Goal: Task Accomplishment & Management: Manage account settings

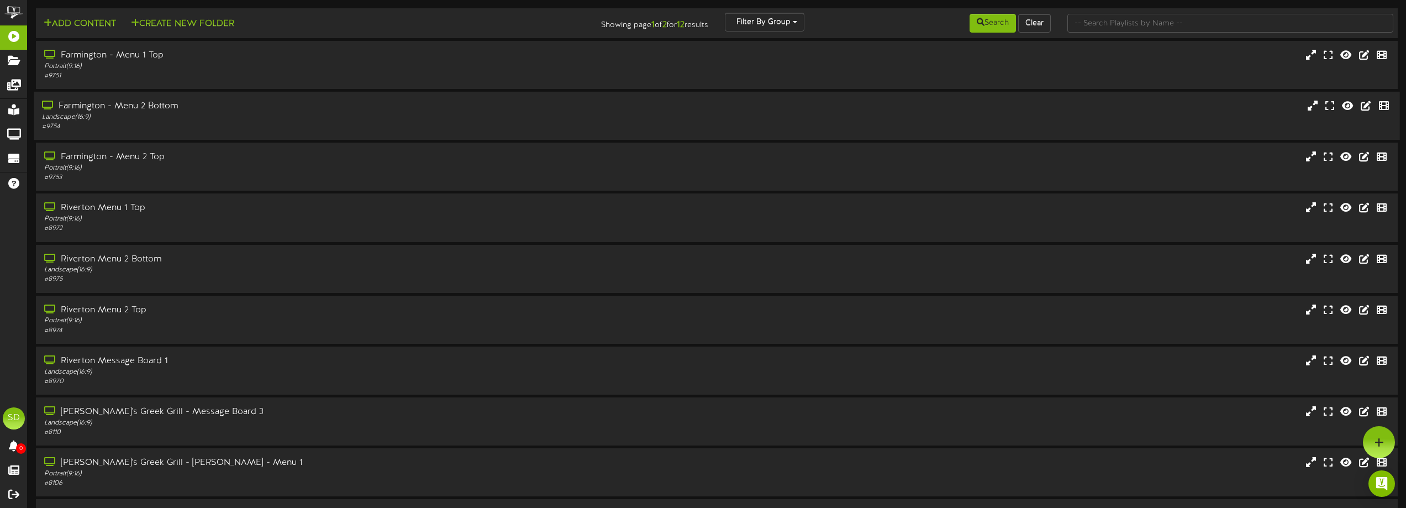
click at [696, 123] on div "Farmington - Menu 2 Bottom Landscape ( 16:9 ) # 9754" at bounding box center [716, 115] width 1365 height 31
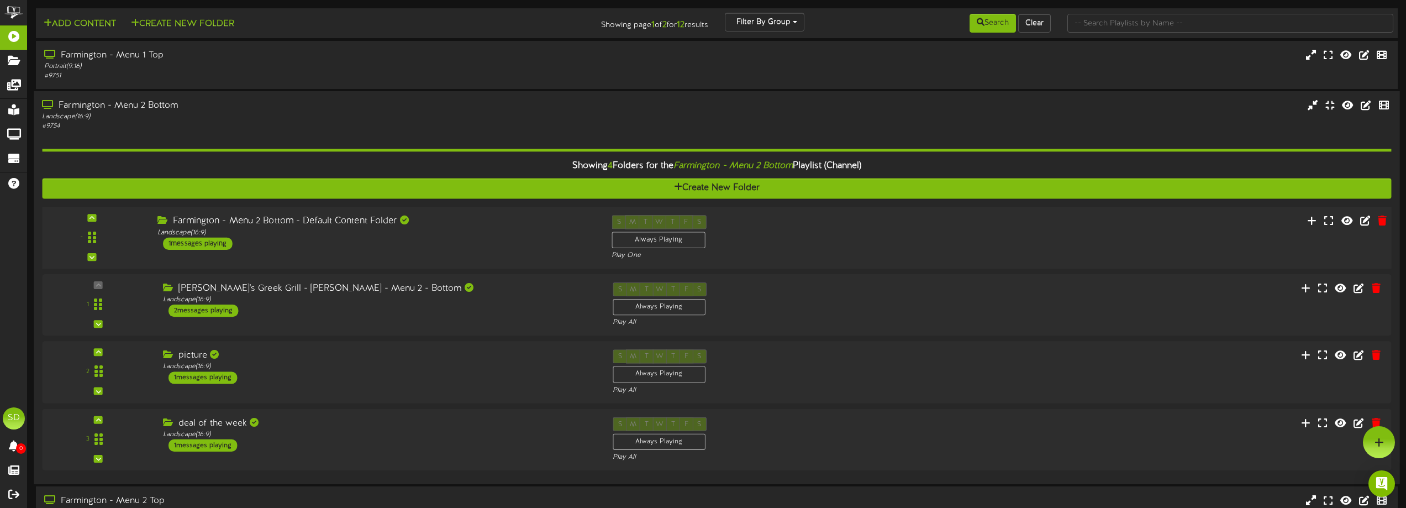
click at [441, 239] on div "Farmington - Menu 2 Bottom - Default Content Folder Landscape ( 16:9 ) 1 messag…" at bounding box center [376, 232] width 454 height 35
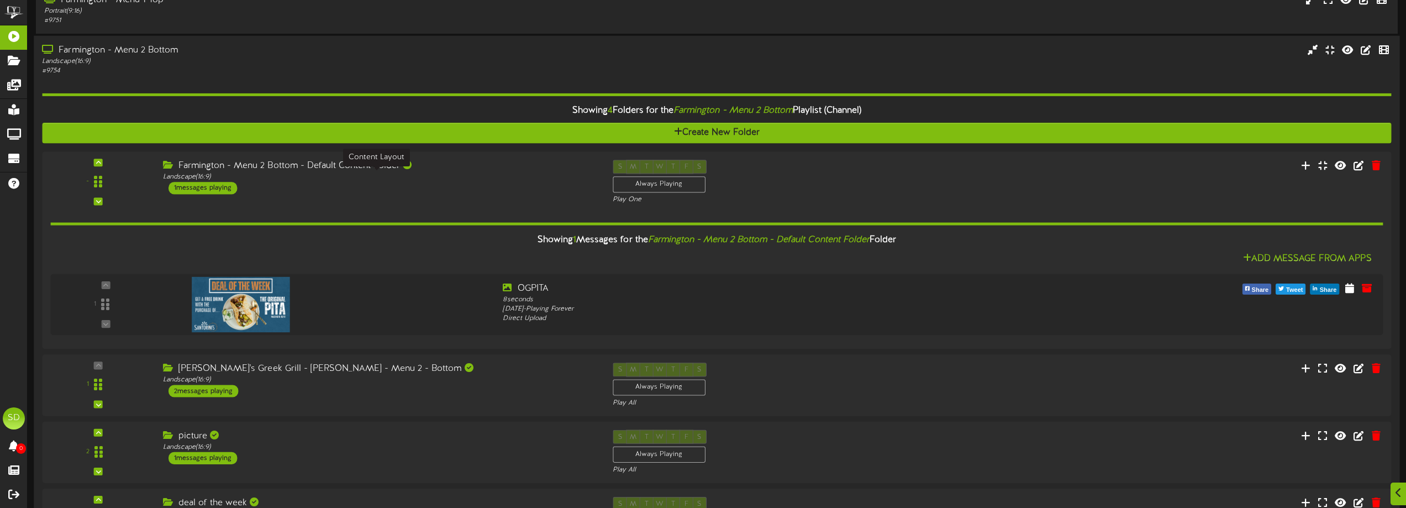
scroll to position [110, 0]
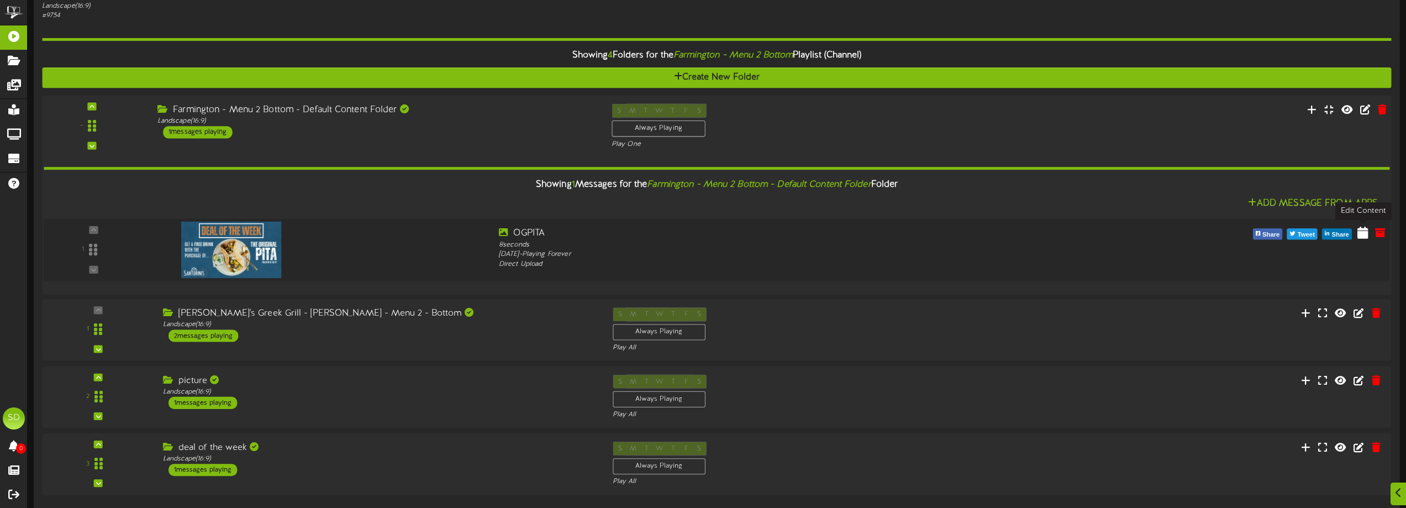
click at [1366, 236] on icon at bounding box center [1362, 232] width 11 height 12
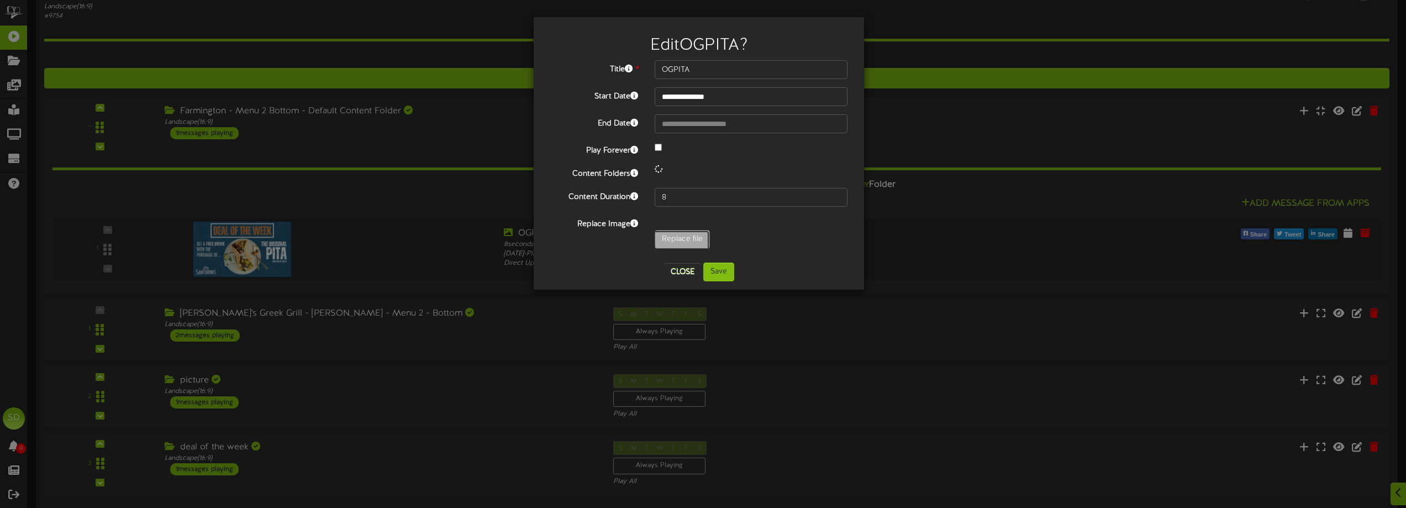
click at [665, 237] on input "Replace file" at bounding box center [108, 269] width 1202 height 79
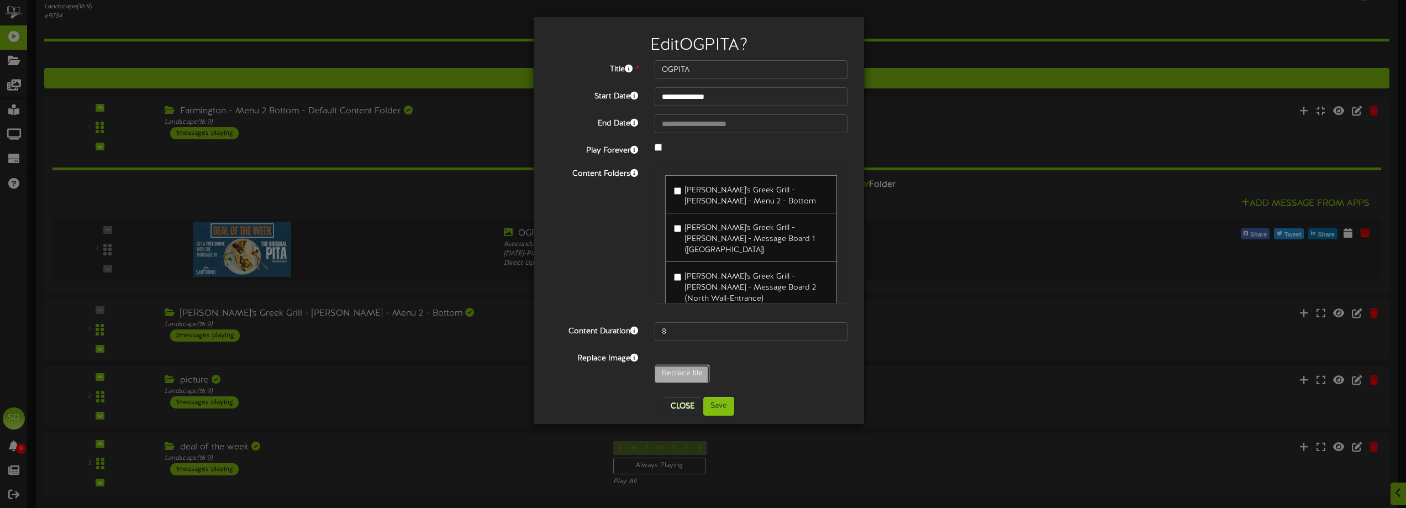
type input "**********"
type input "Zeus5"
click at [729, 402] on button "Save" at bounding box center [718, 406] width 31 height 19
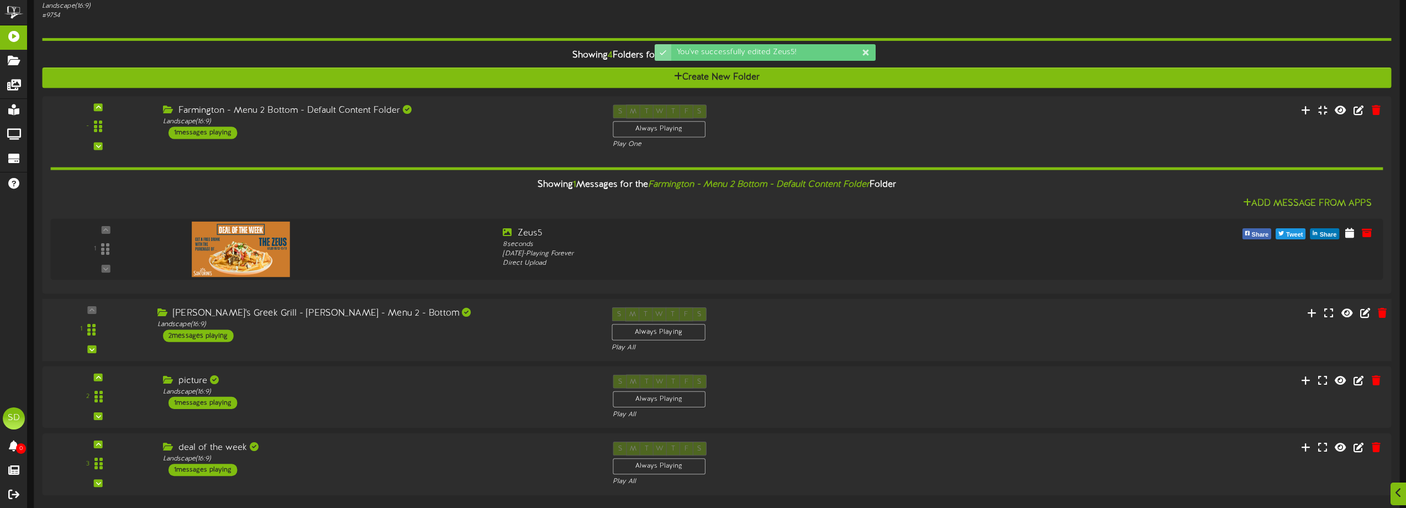
click at [404, 334] on div "Santorini's Greek Grill - Sandy - Menu 2 - Bottom Landscape ( 16:9 ) 2 messages…" at bounding box center [376, 324] width 454 height 35
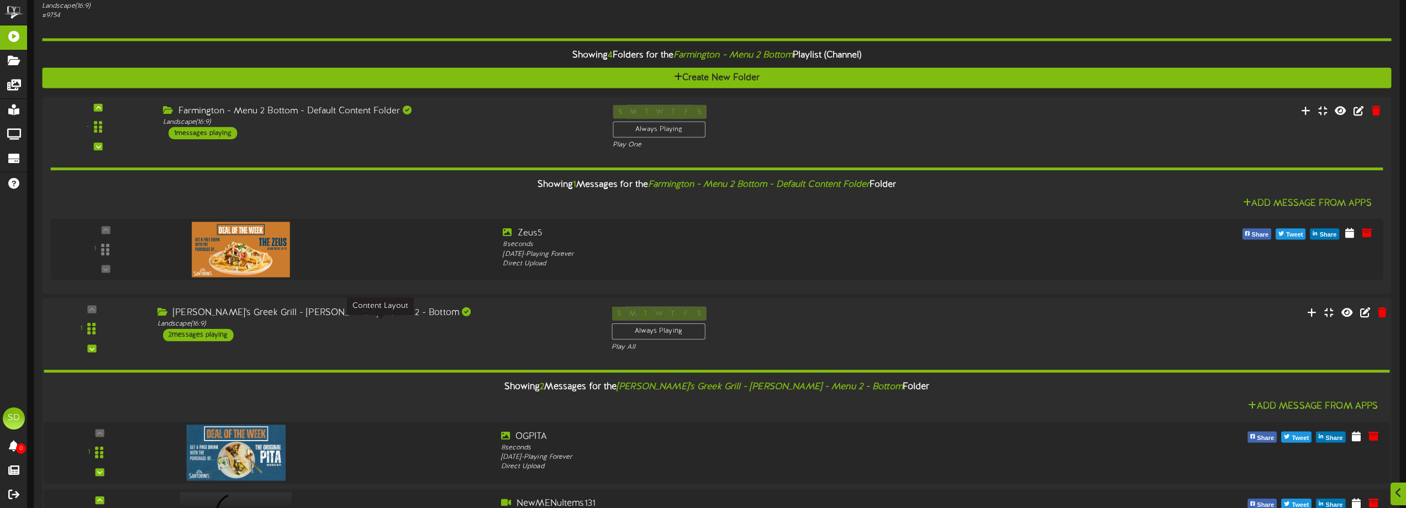
scroll to position [165, 0]
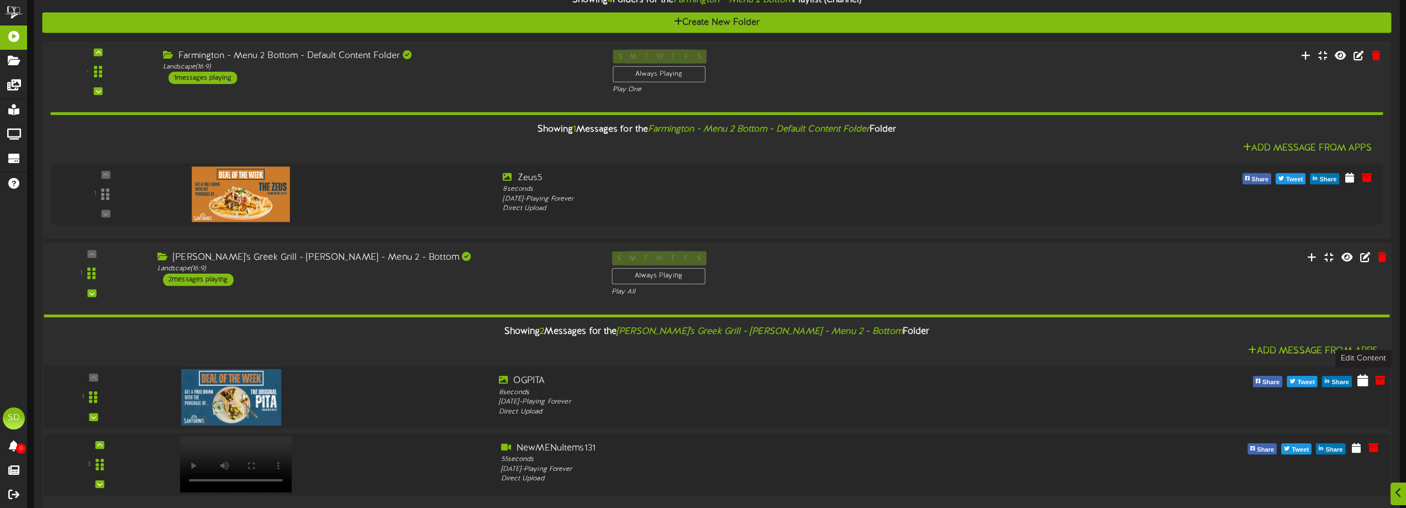
click at [1360, 384] on icon at bounding box center [1362, 380] width 11 height 12
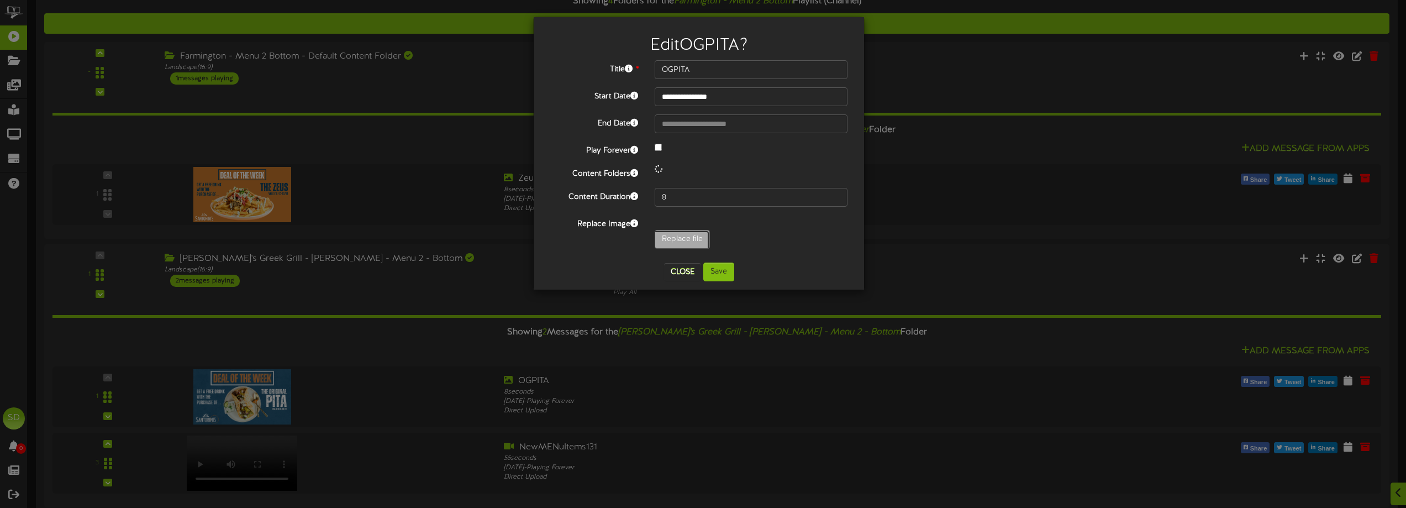
click at [669, 244] on div "**********" at bounding box center [698, 157] width 297 height 194
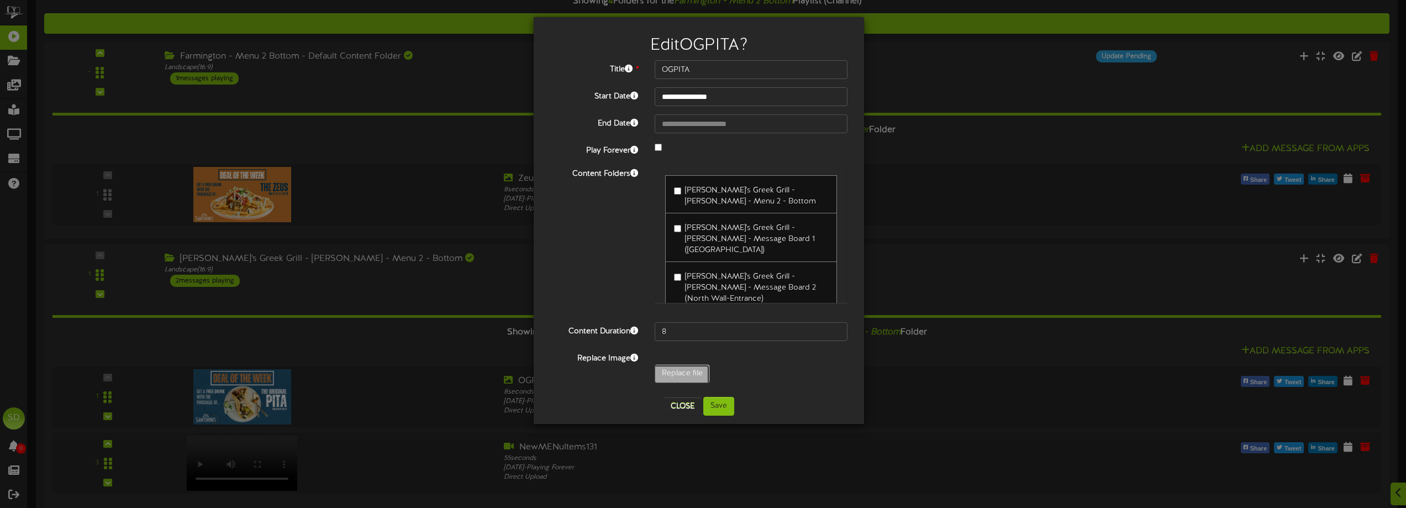
click at [667, 370] on input "Replace file" at bounding box center [108, 404] width 1202 height 79
type input "**********"
type input "Zeus5"
click at [722, 404] on button "Save" at bounding box center [718, 406] width 31 height 19
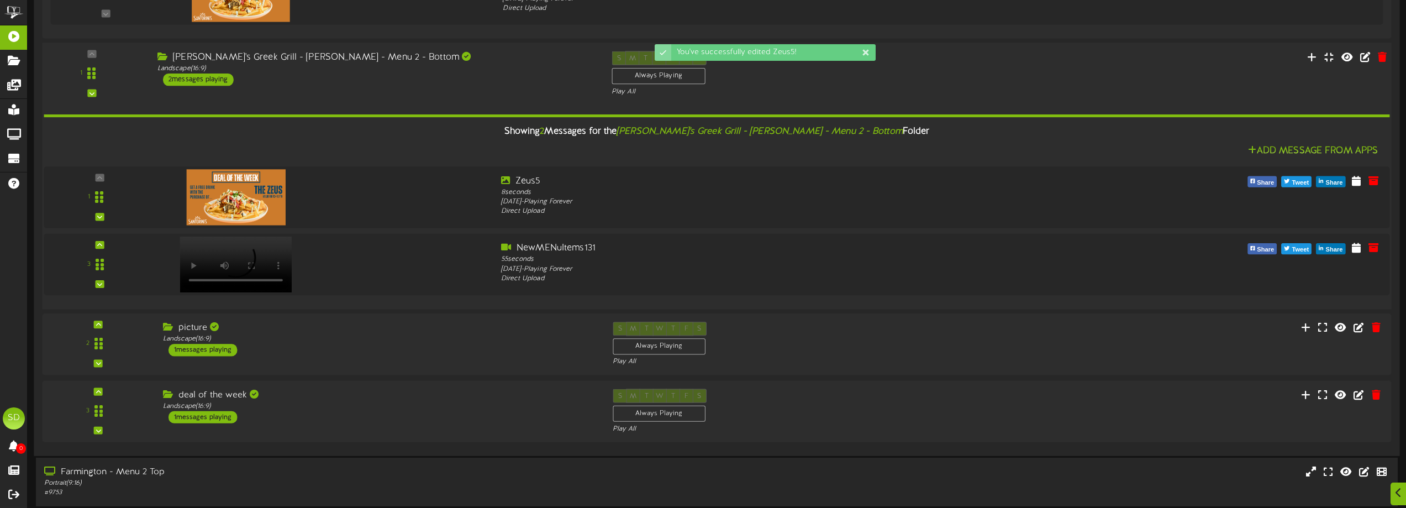
scroll to position [386, 0]
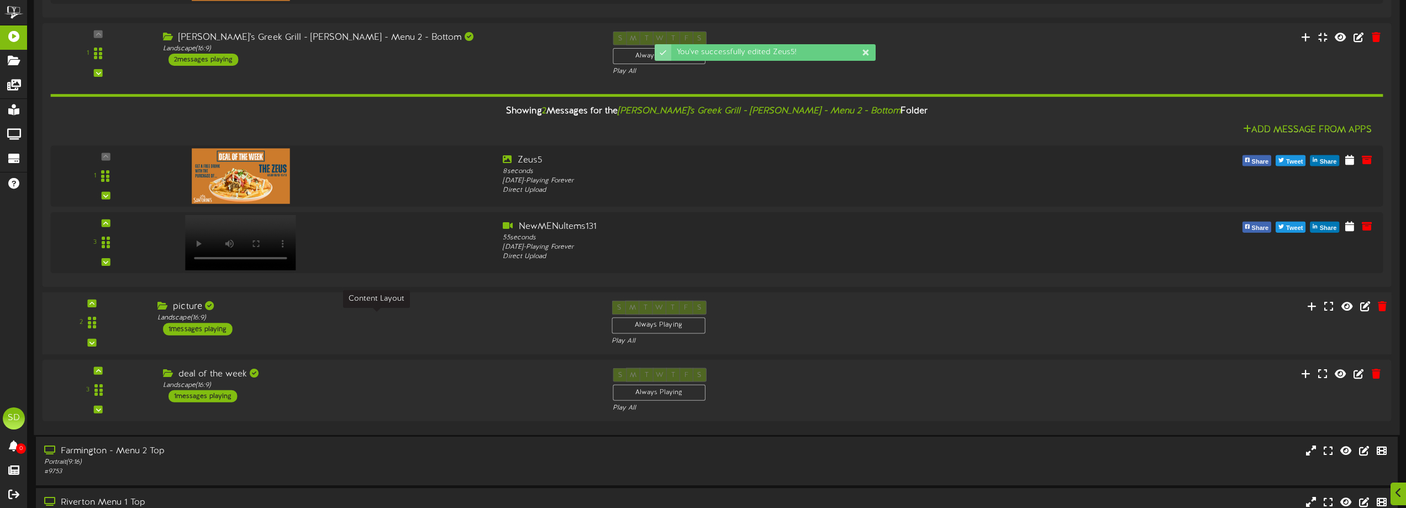
click at [274, 314] on div "Landscape ( 16:9 )" at bounding box center [375, 317] width 437 height 9
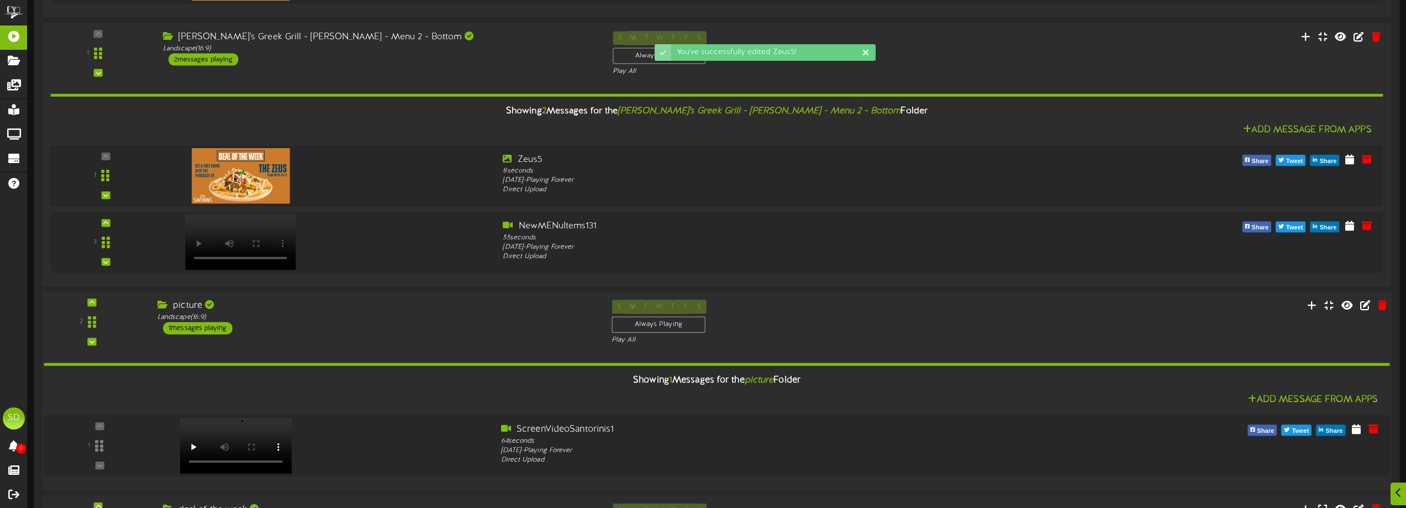
scroll to position [497, 0]
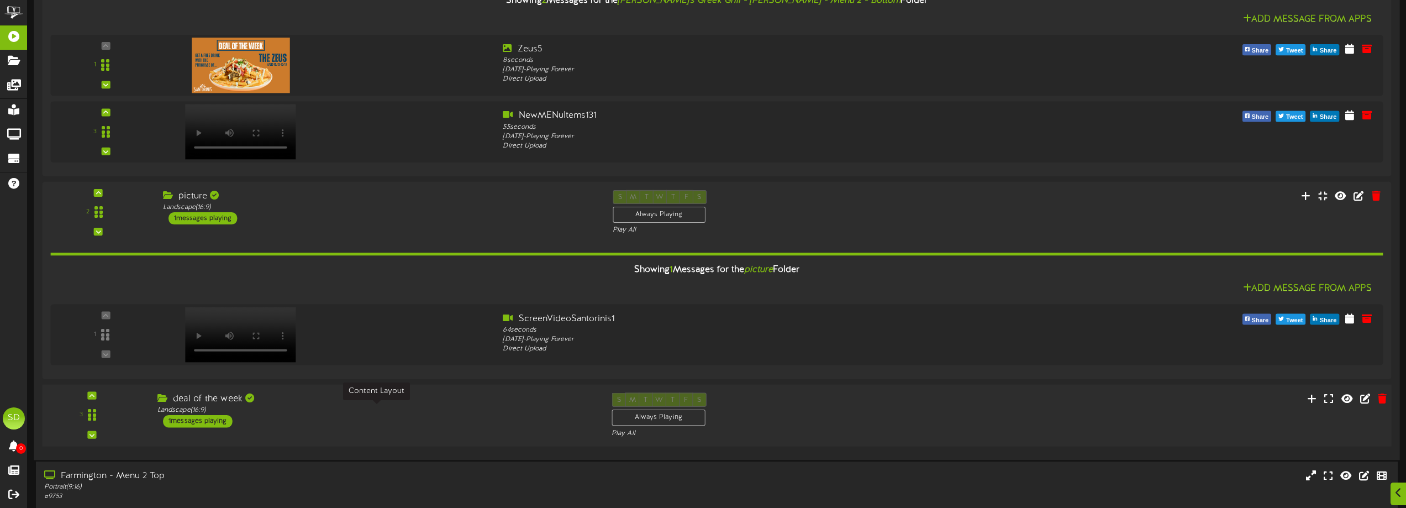
click at [304, 405] on div "Landscape ( 16:9 )" at bounding box center [375, 409] width 437 height 9
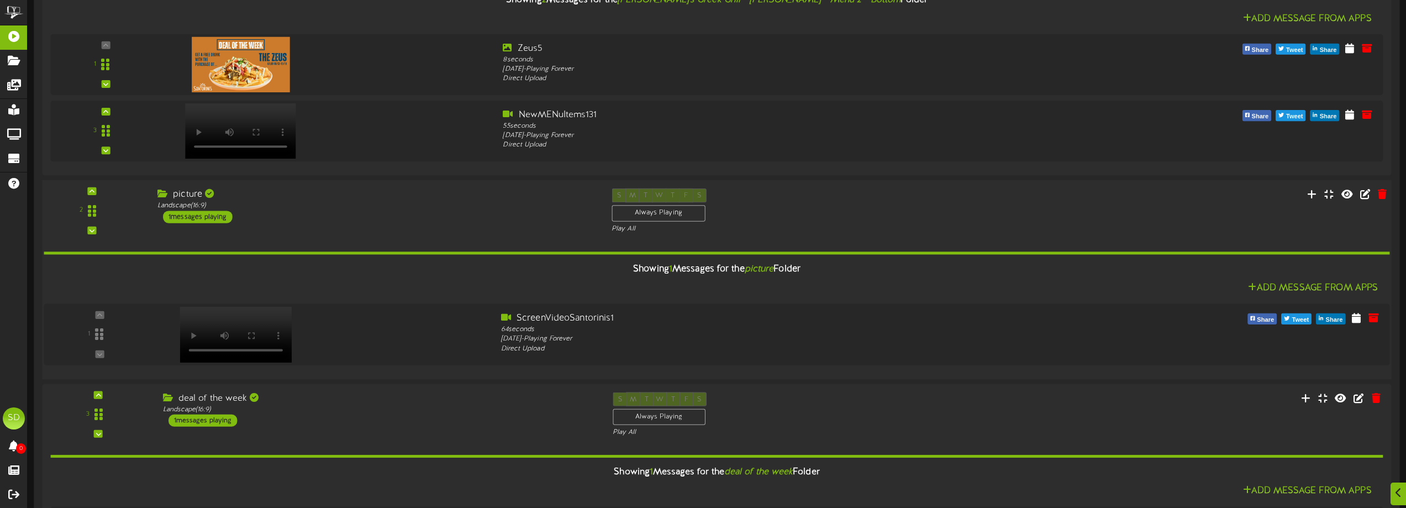
scroll to position [717, 0]
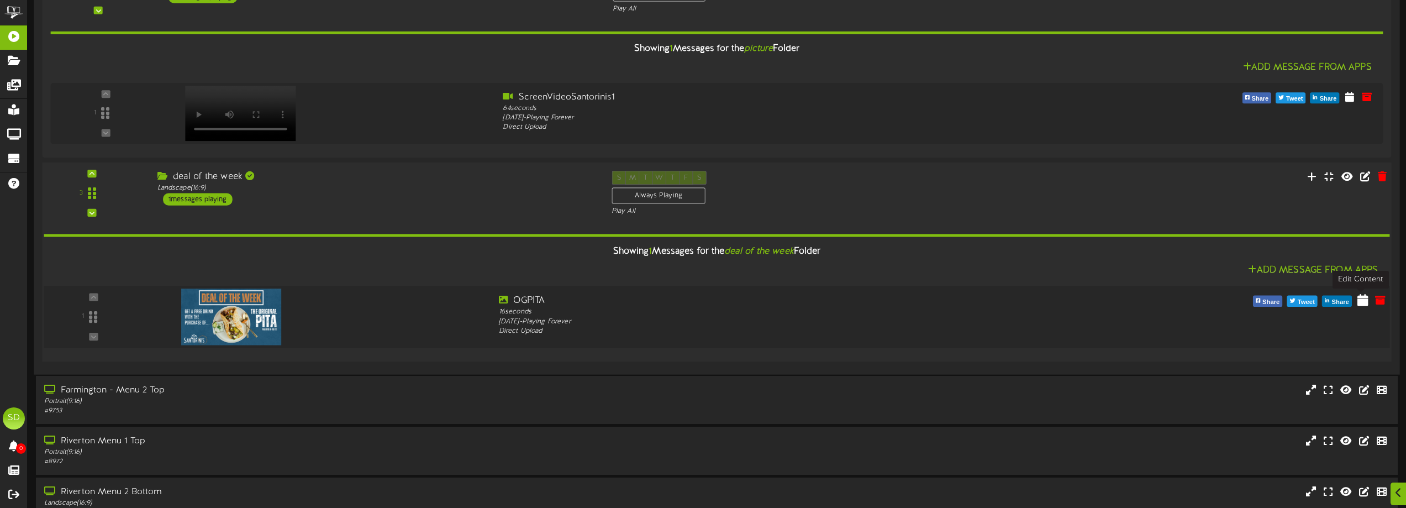
click at [1360, 302] on icon at bounding box center [1362, 299] width 11 height 12
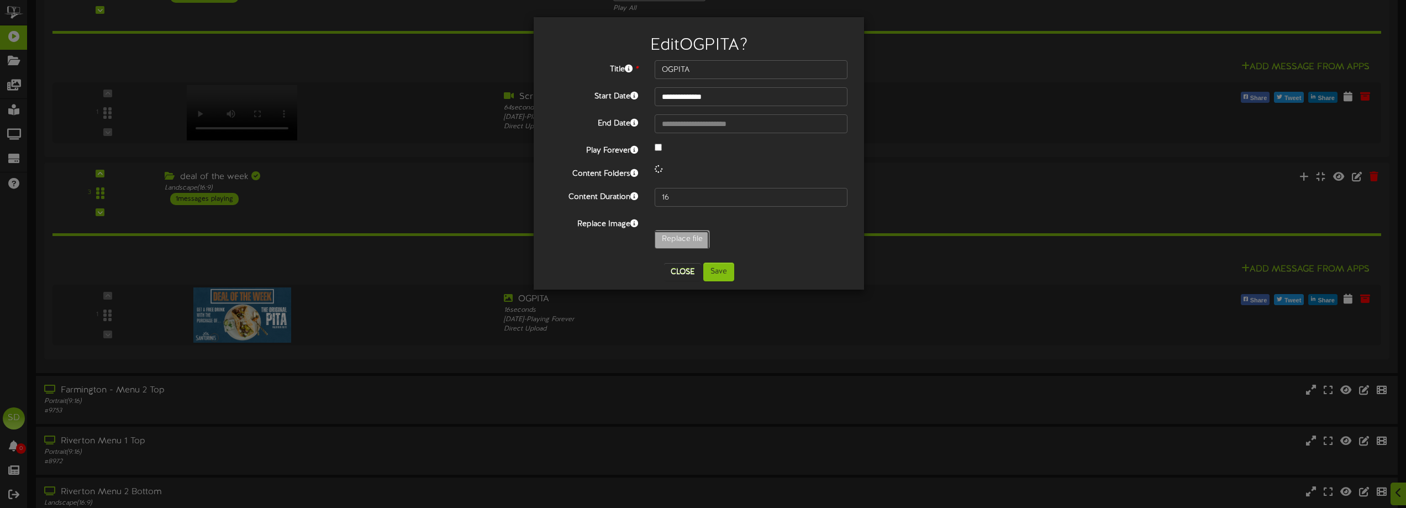
click at [668, 238] on div "**********" at bounding box center [698, 157] width 297 height 194
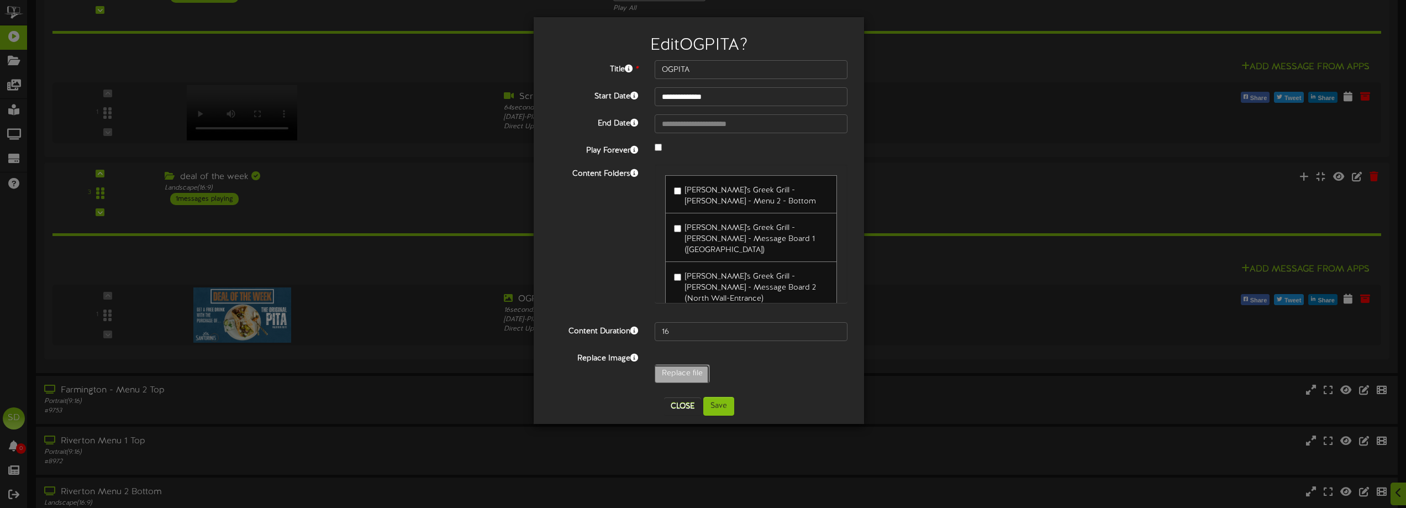
click at [671, 366] on input "Replace file" at bounding box center [108, 404] width 1202 height 79
type input "**********"
type input "Zeus5"
click at [716, 404] on button "Save" at bounding box center [718, 406] width 31 height 19
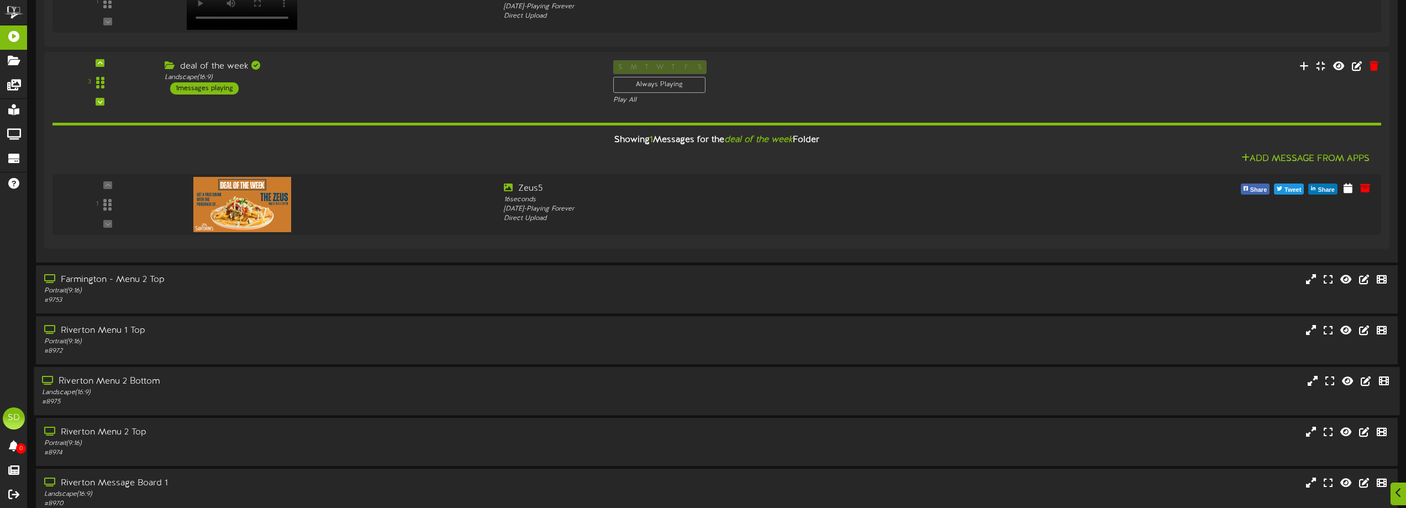
scroll to position [938, 0]
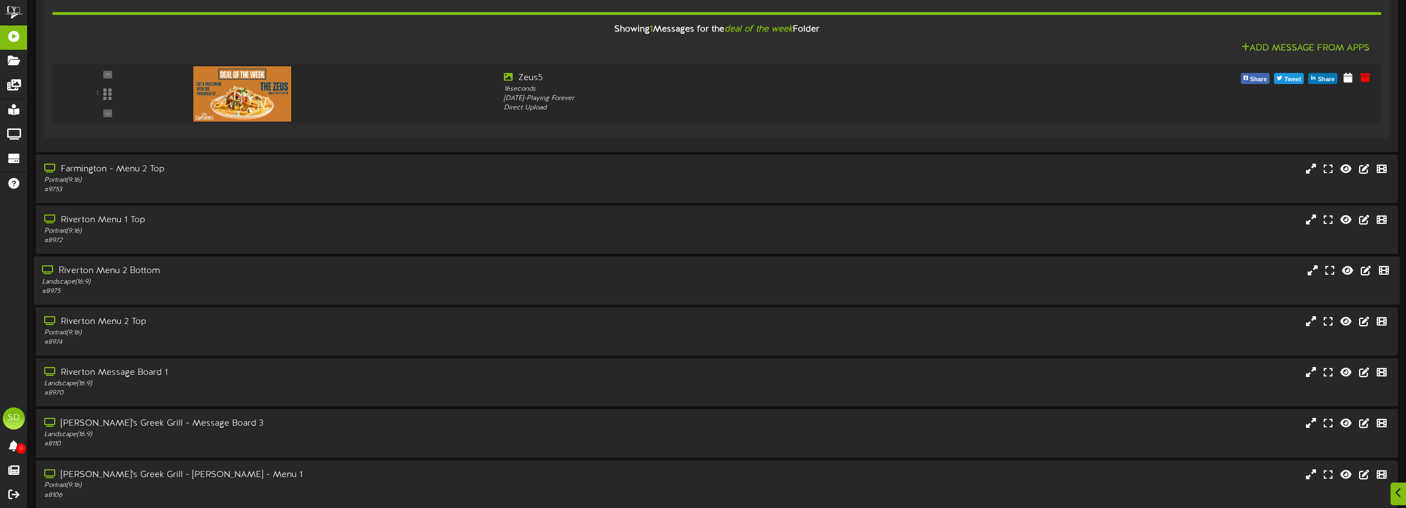
click at [310, 275] on div "Riverton Menu 2 Bottom" at bounding box center [318, 271] width 552 height 13
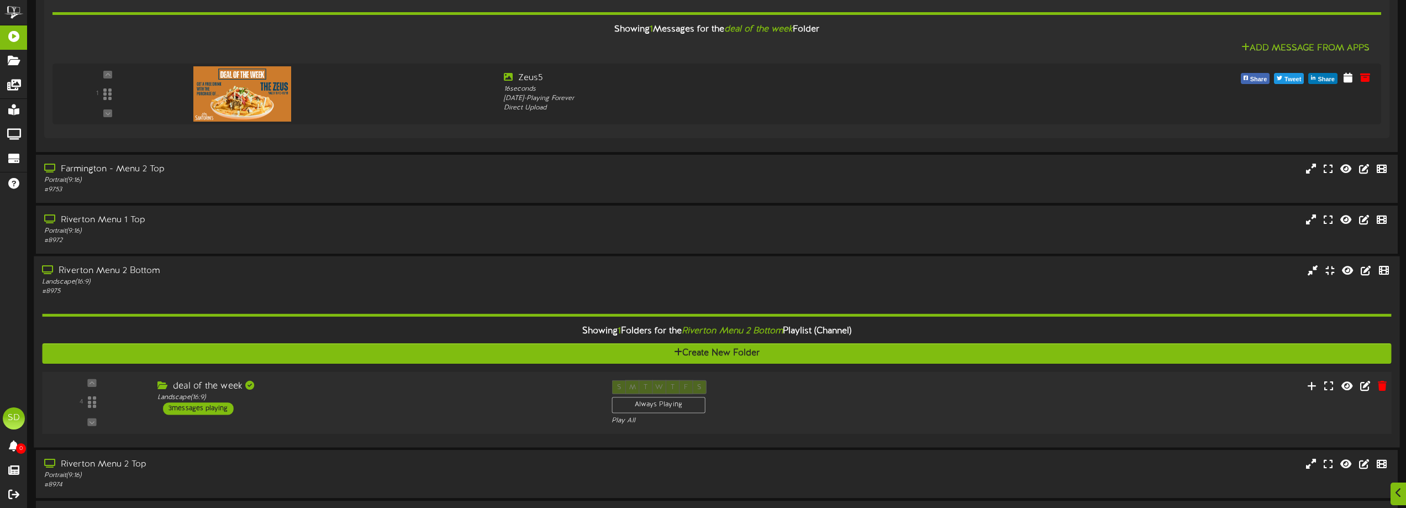
click at [349, 386] on div "deal of the week" at bounding box center [375, 386] width 437 height 13
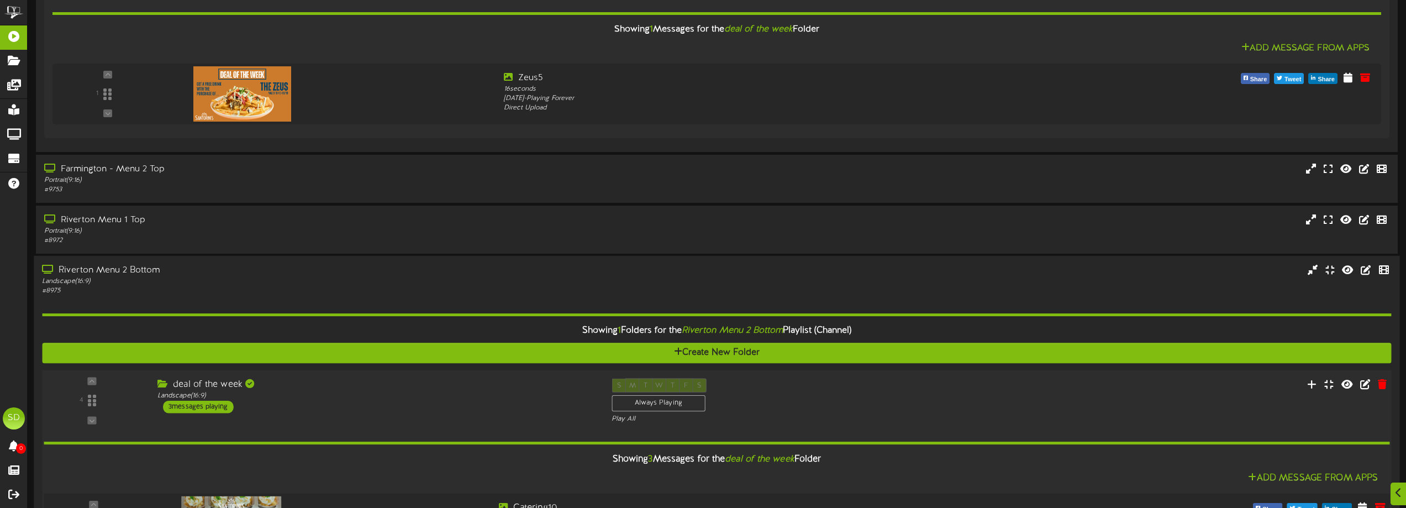
scroll to position [1159, 0]
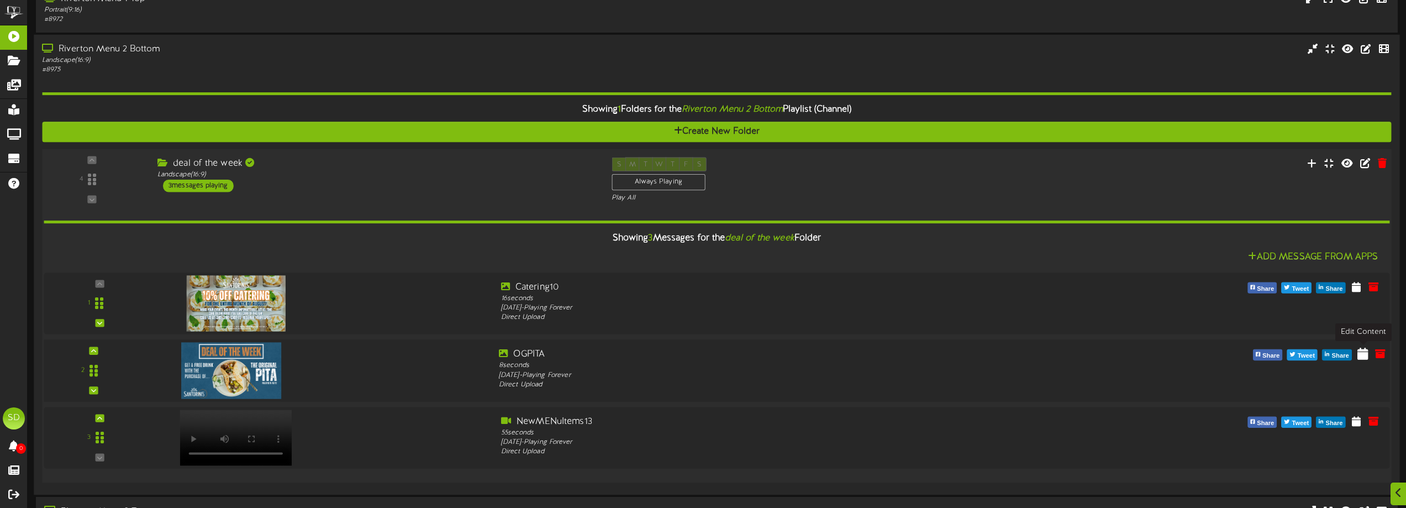
click at [1362, 355] on icon at bounding box center [1362, 353] width 11 height 12
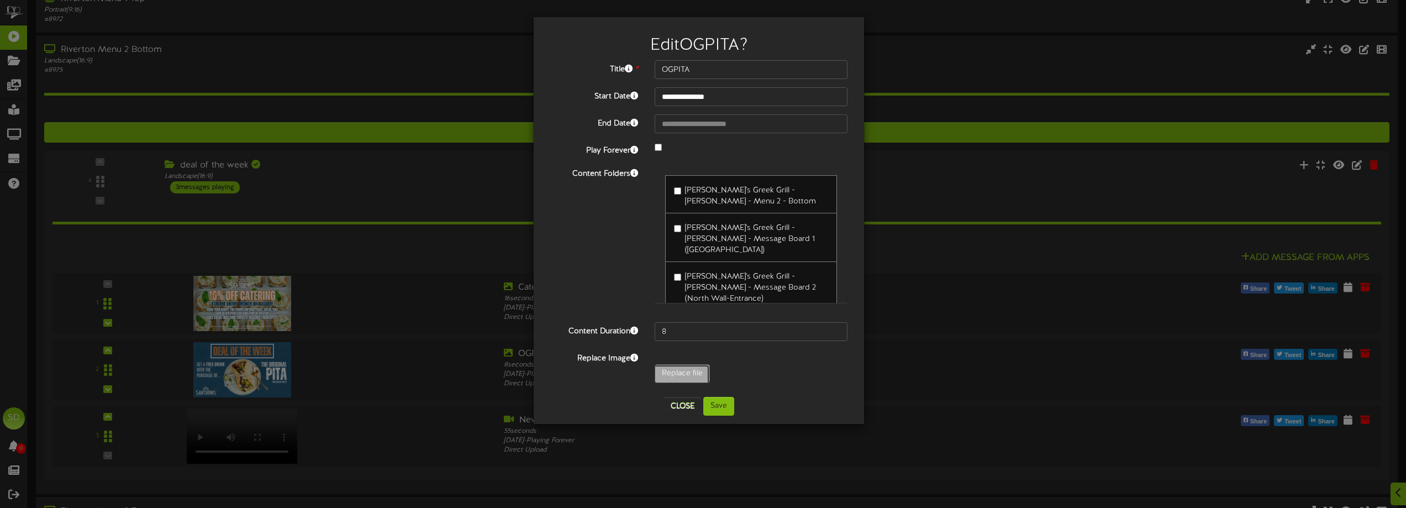
click at [678, 379] on input "Replace file" at bounding box center [108, 404] width 1202 height 79
type input "**********"
type input "Zeus5"
click at [710, 405] on button "Save" at bounding box center [718, 406] width 31 height 19
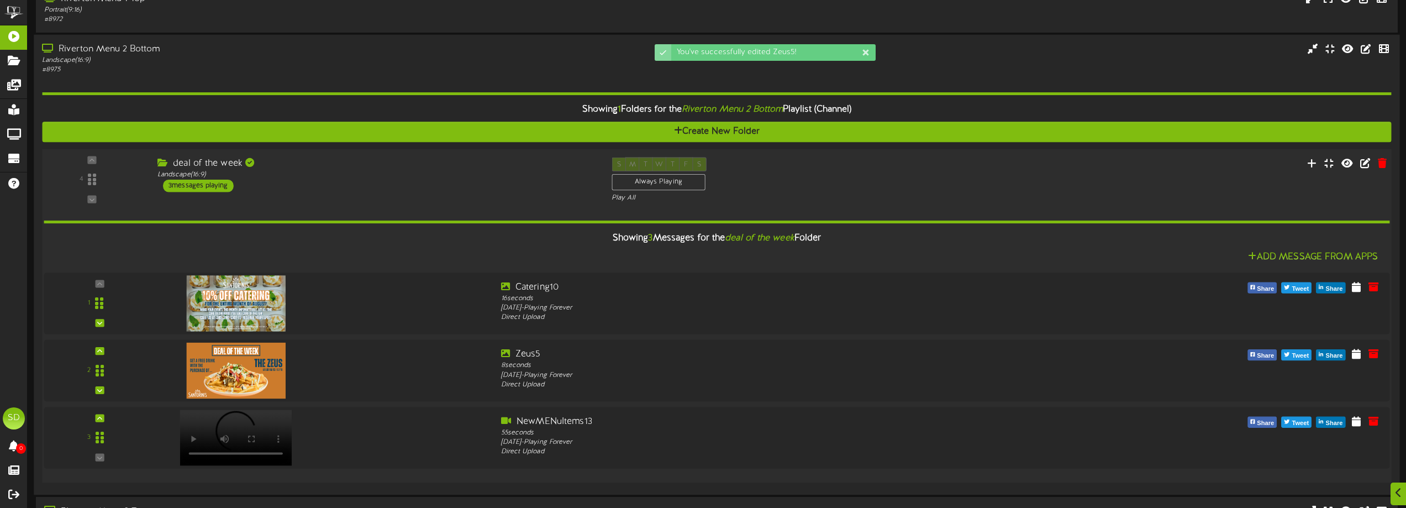
scroll to position [1270, 0]
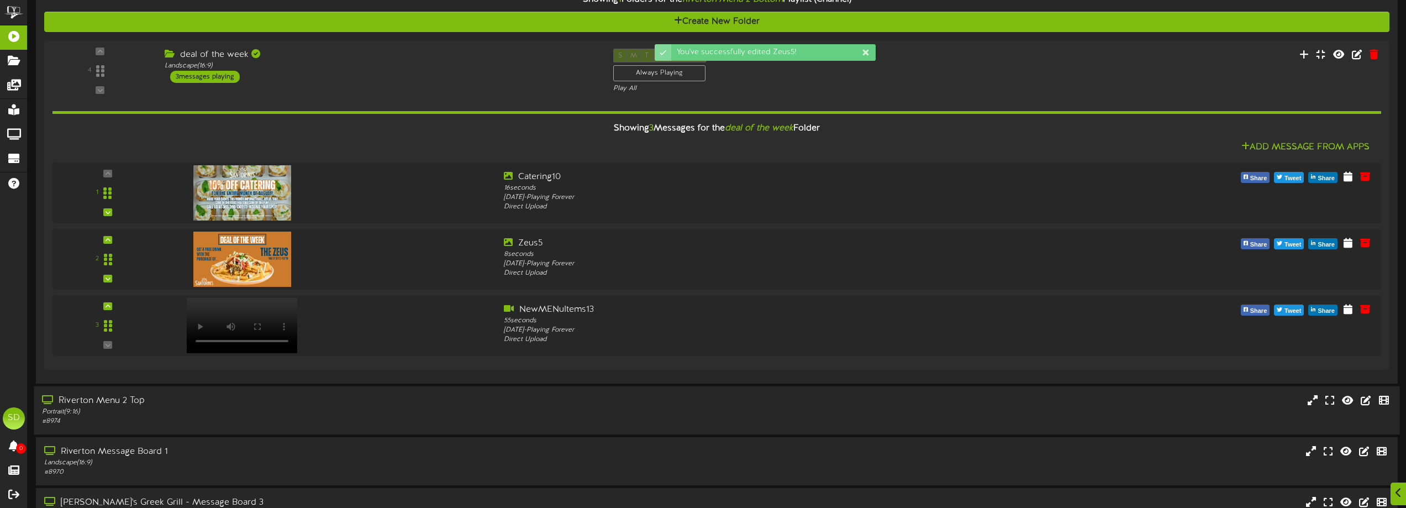
click at [306, 406] on div "Riverton Menu 2 Top" at bounding box center [318, 400] width 552 height 13
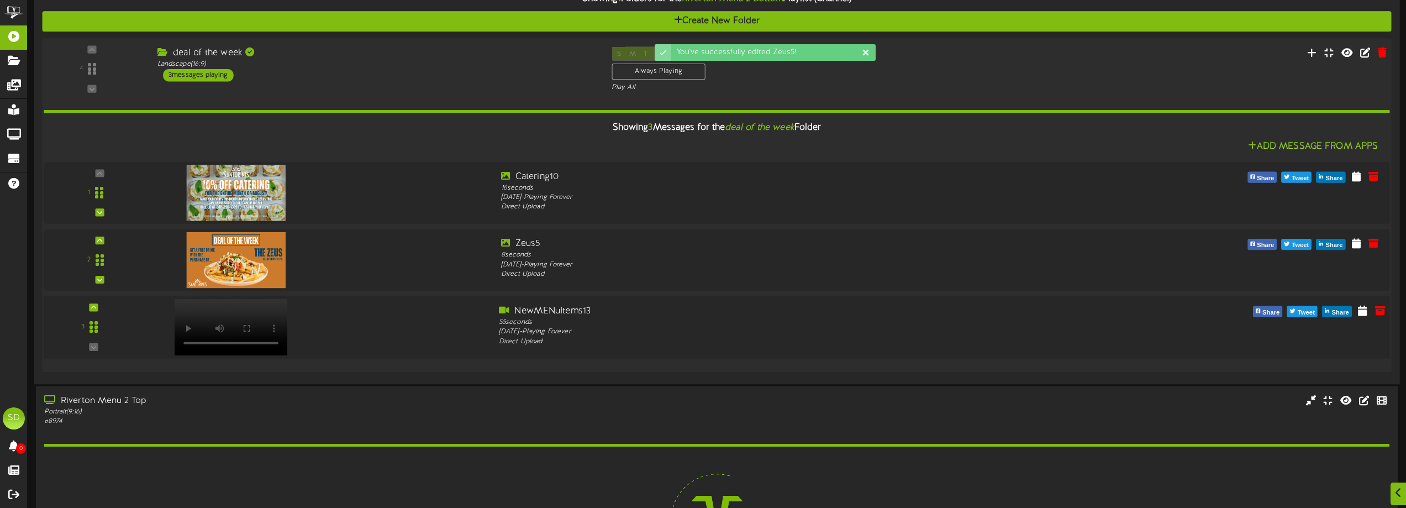
scroll to position [1546, 0]
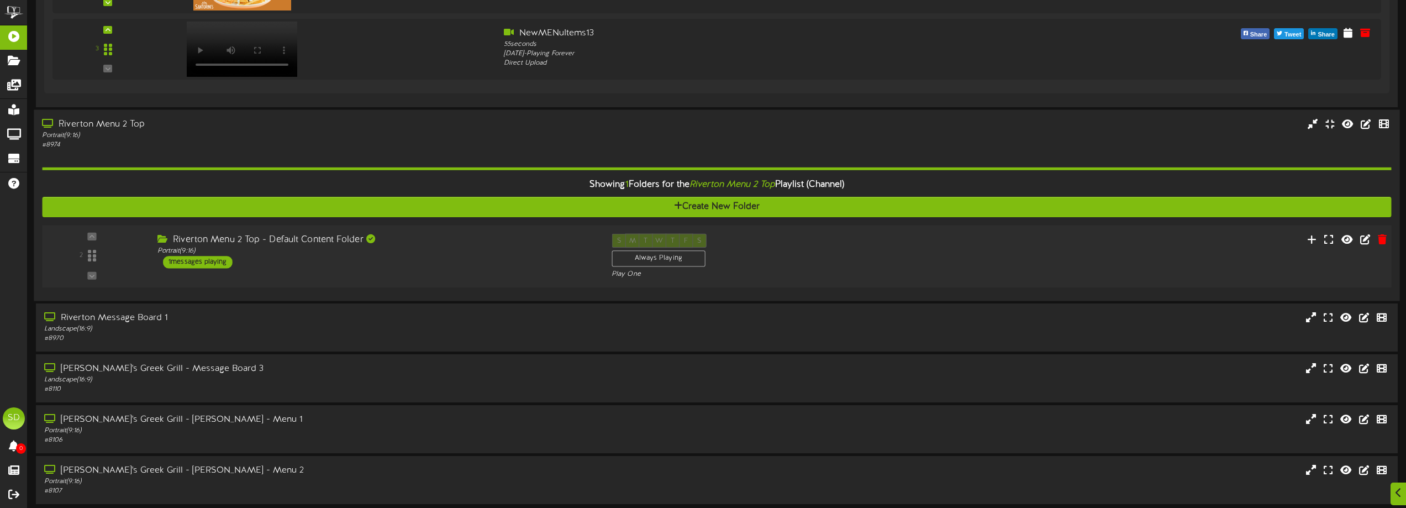
click at [904, 245] on div "S M T W T F S Always Playing Play One" at bounding box center [773, 255] width 341 height 45
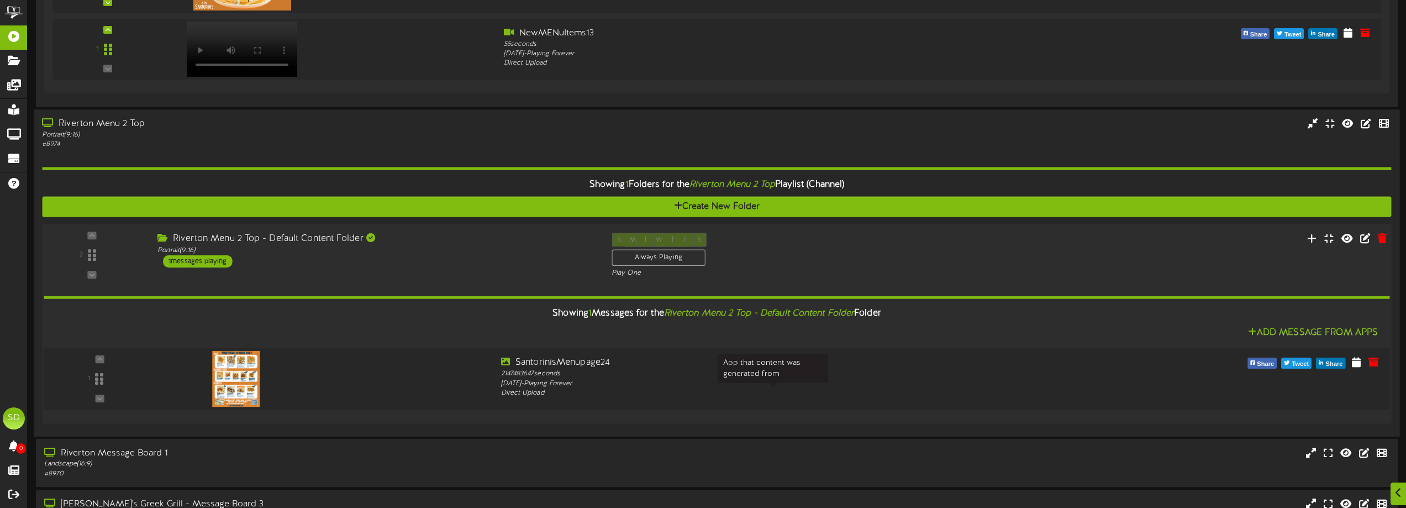
scroll to position [1712, 0]
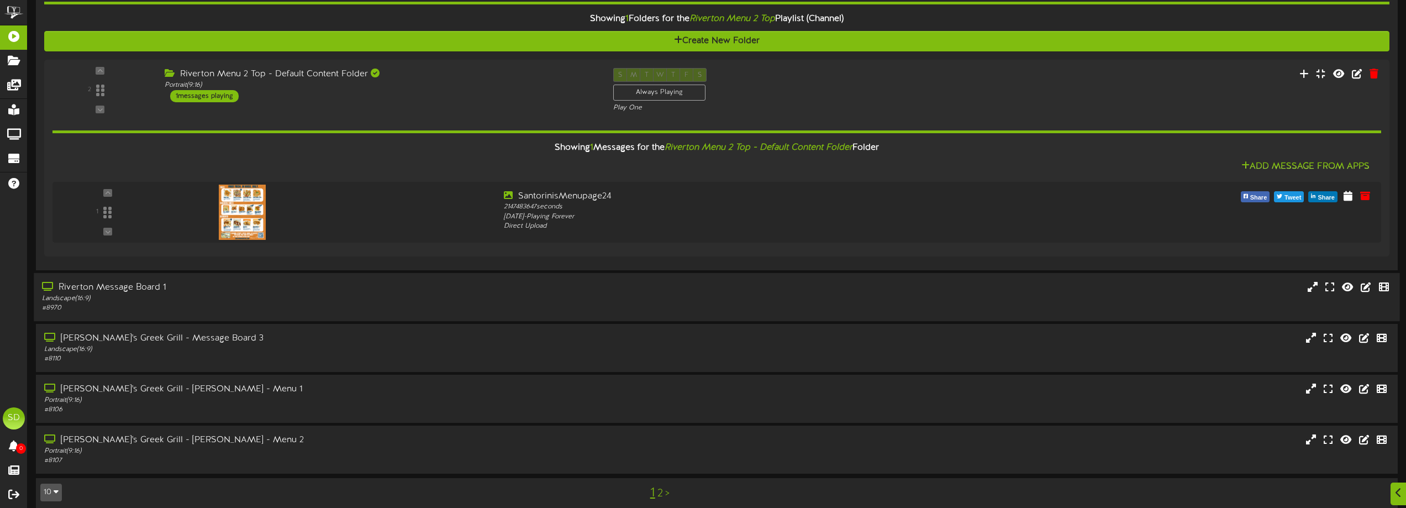
click at [342, 300] on div "Landscape ( 16:9 )" at bounding box center [318, 297] width 552 height 9
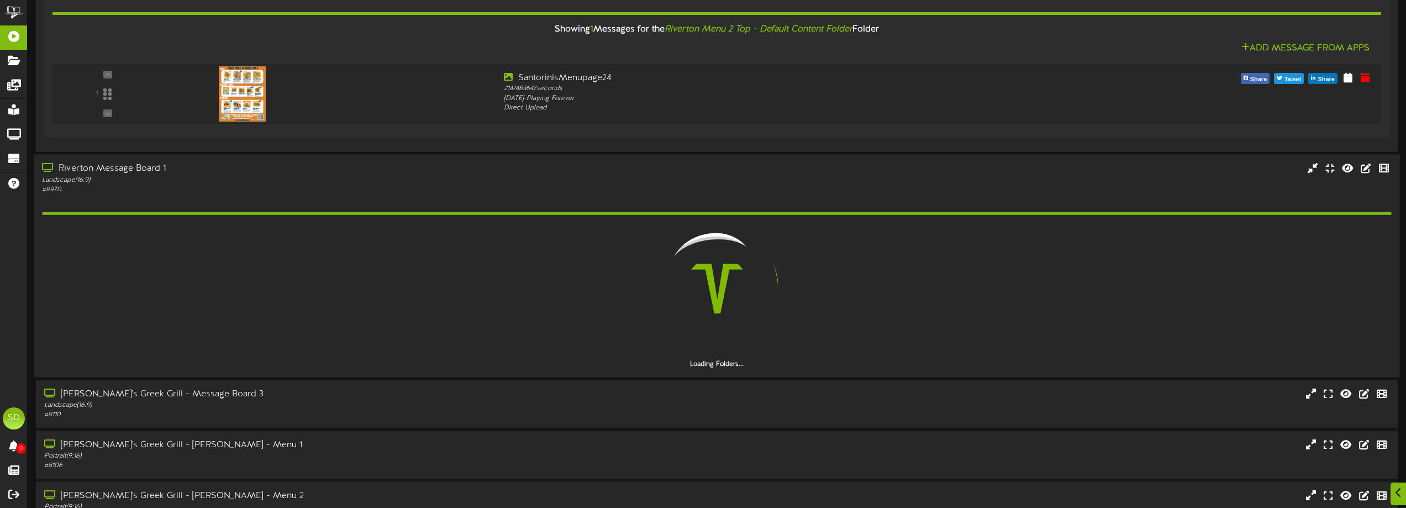
scroll to position [1877, 0]
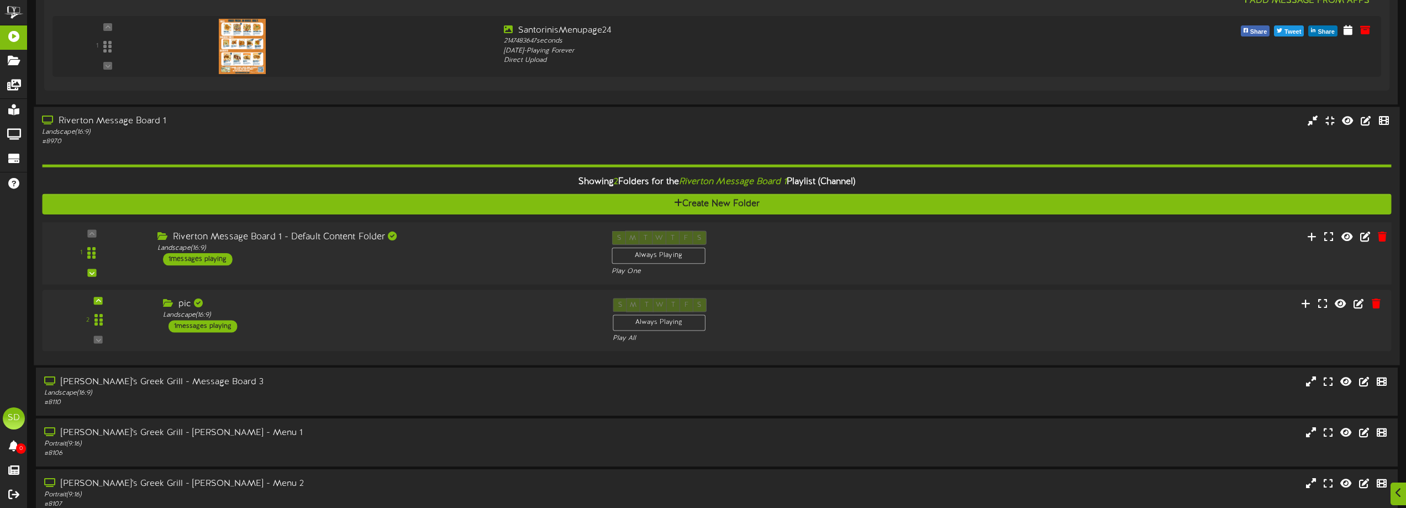
click at [476, 256] on div "Riverton Message Board 1 - Default Content Folder Landscape ( 16:9 ) 1 messages…" at bounding box center [376, 247] width 454 height 35
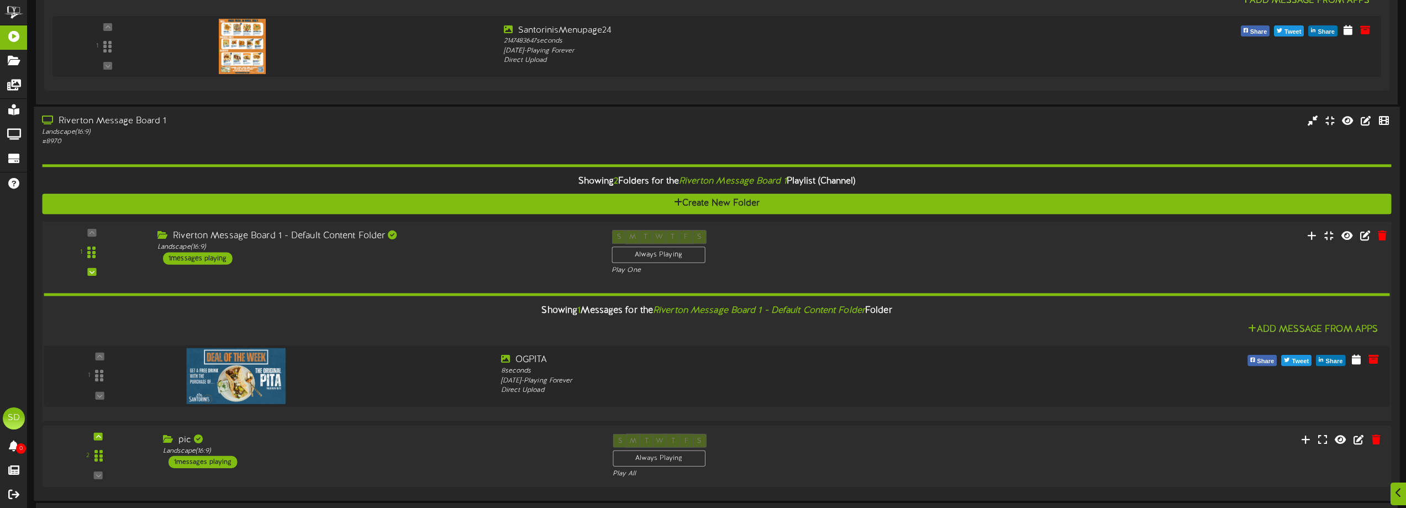
scroll to position [1988, 0]
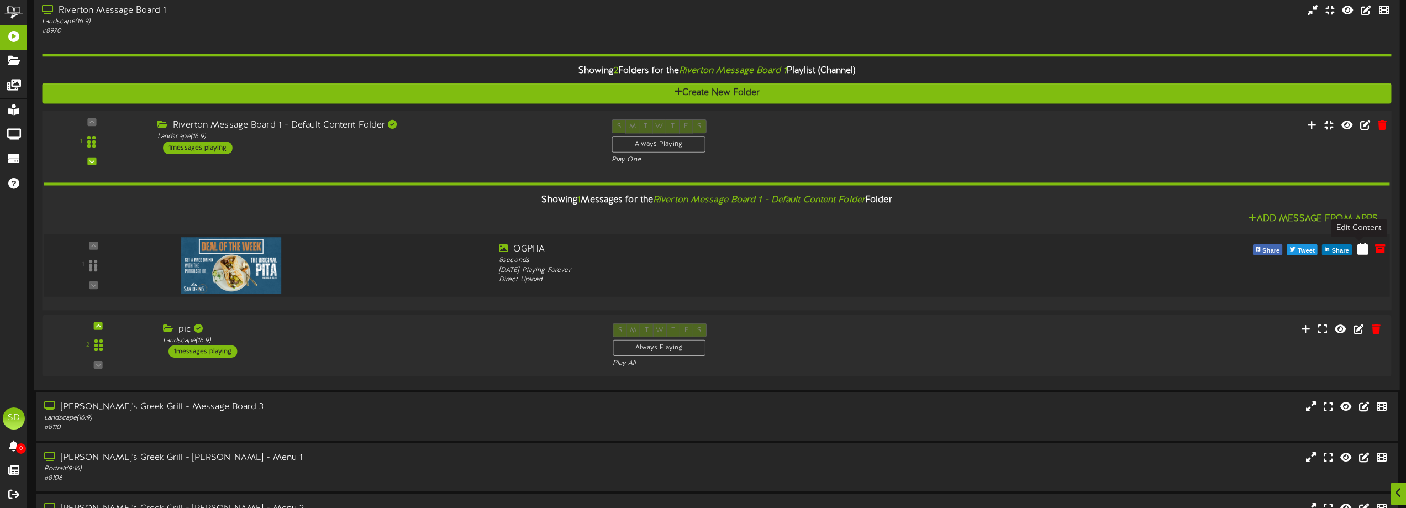
click at [1361, 251] on icon at bounding box center [1362, 247] width 11 height 12
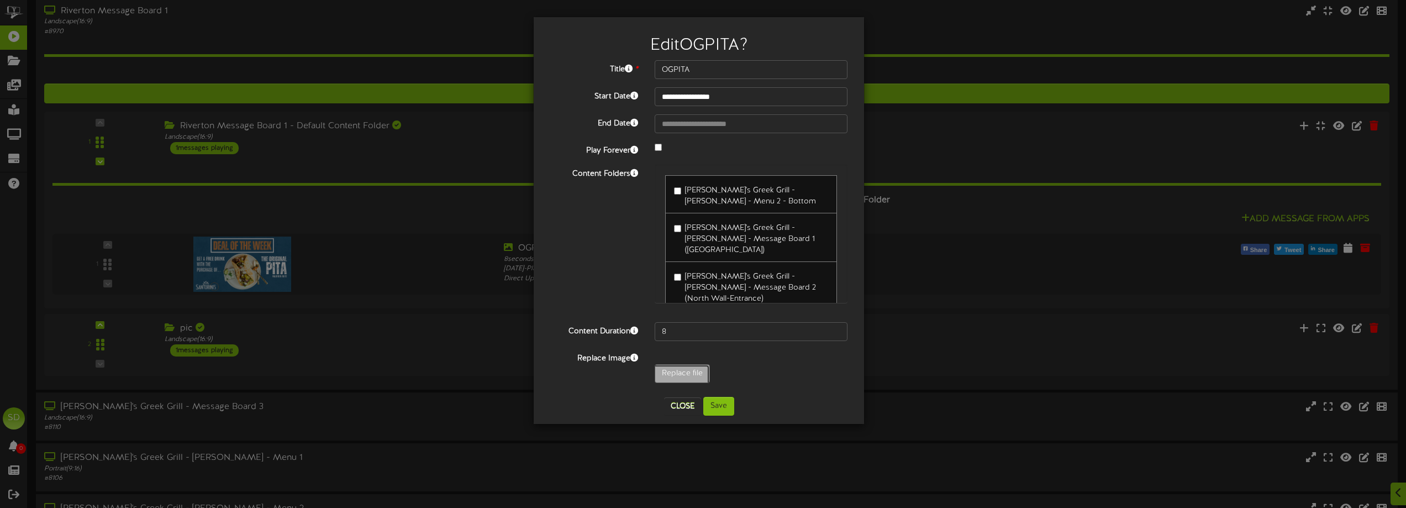
click at [683, 369] on input "Replace file" at bounding box center [108, 404] width 1202 height 79
type input "**********"
type input "Zeus5"
click at [717, 406] on button "Save" at bounding box center [718, 406] width 31 height 19
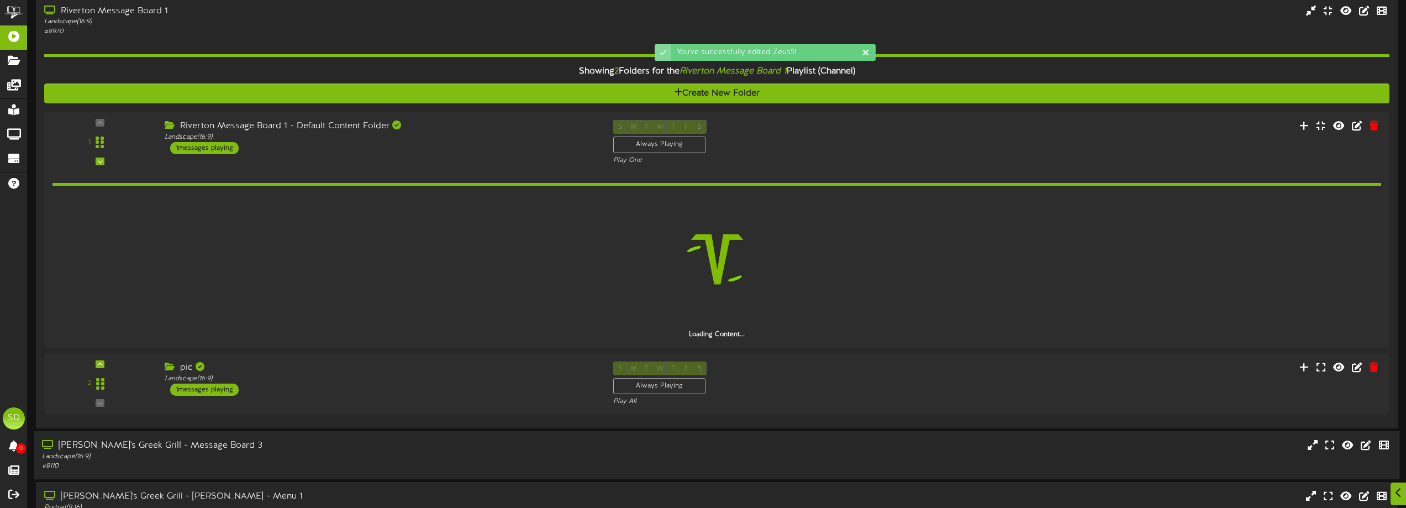
scroll to position [1988, 0]
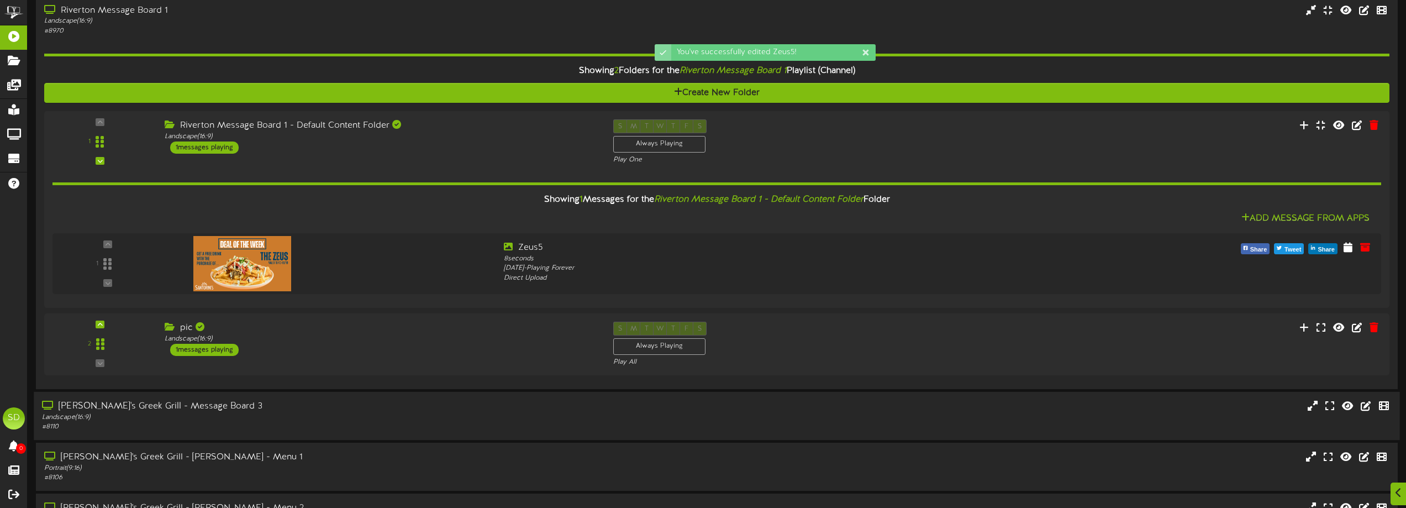
click at [293, 415] on div "Landscape ( 16:9 )" at bounding box center [318, 417] width 552 height 9
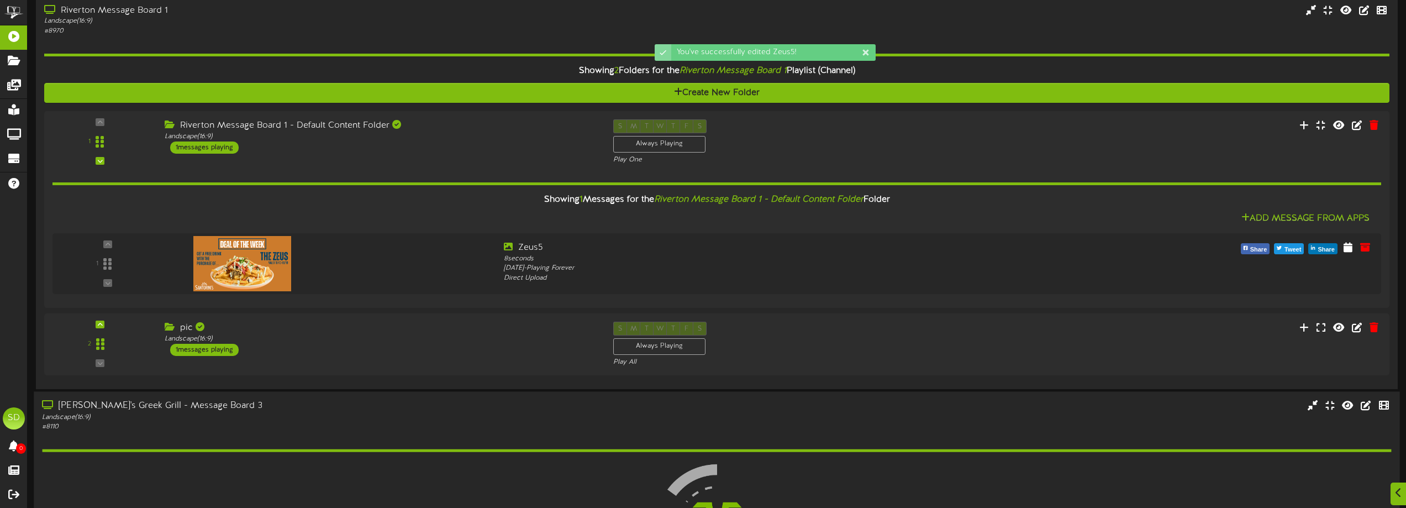
scroll to position [2241, 0]
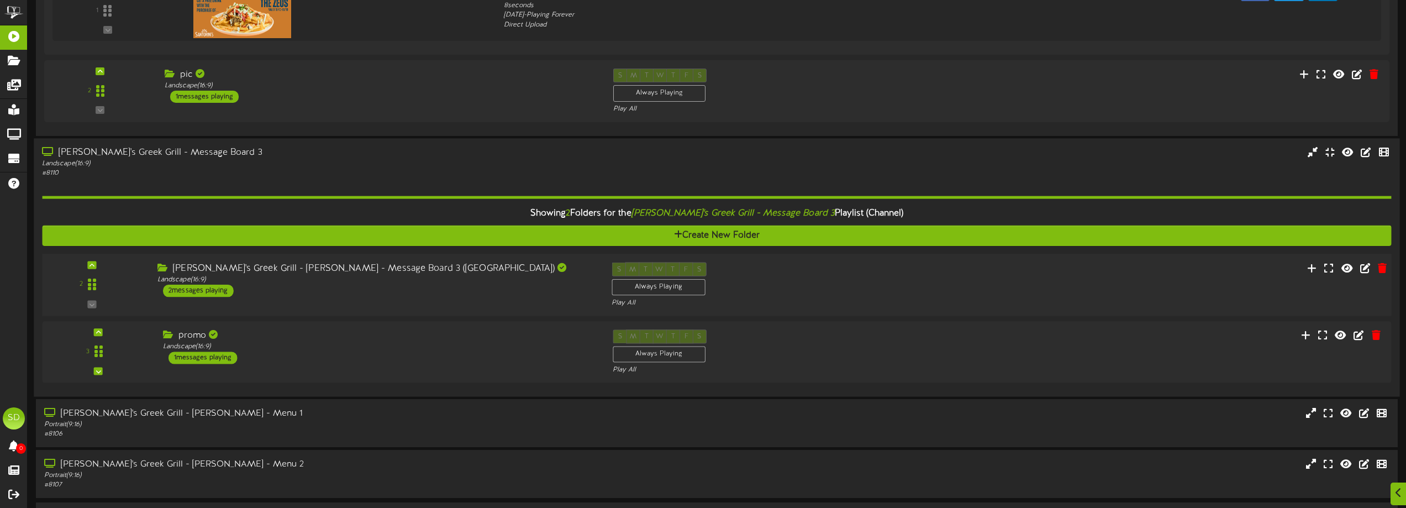
click at [361, 297] on div "Santorini's Greek Grill - Sandy - Message Board 3 (East Wall) Landscape ( 16:9 …" at bounding box center [376, 279] width 454 height 35
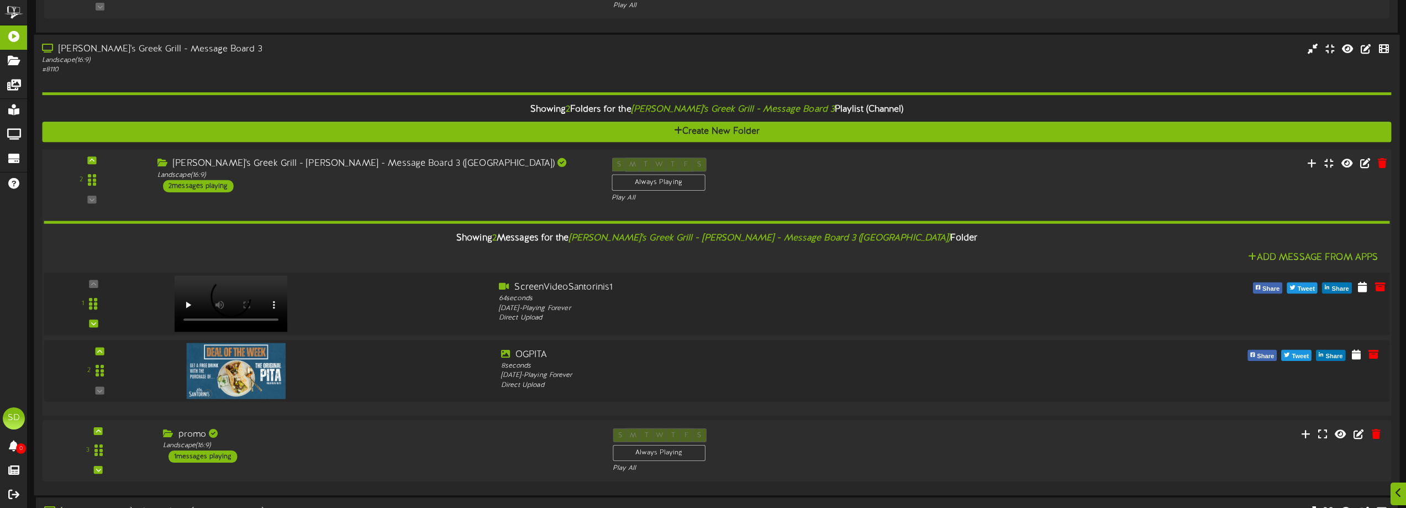
scroll to position [2352, 0]
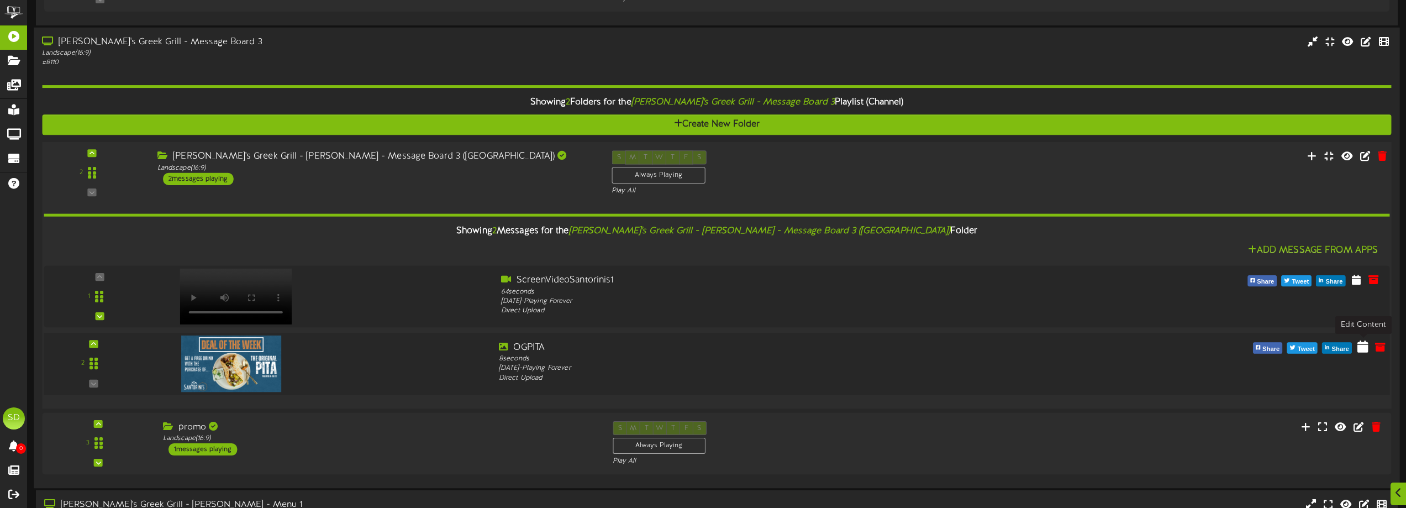
click at [1362, 351] on icon at bounding box center [1362, 346] width 11 height 12
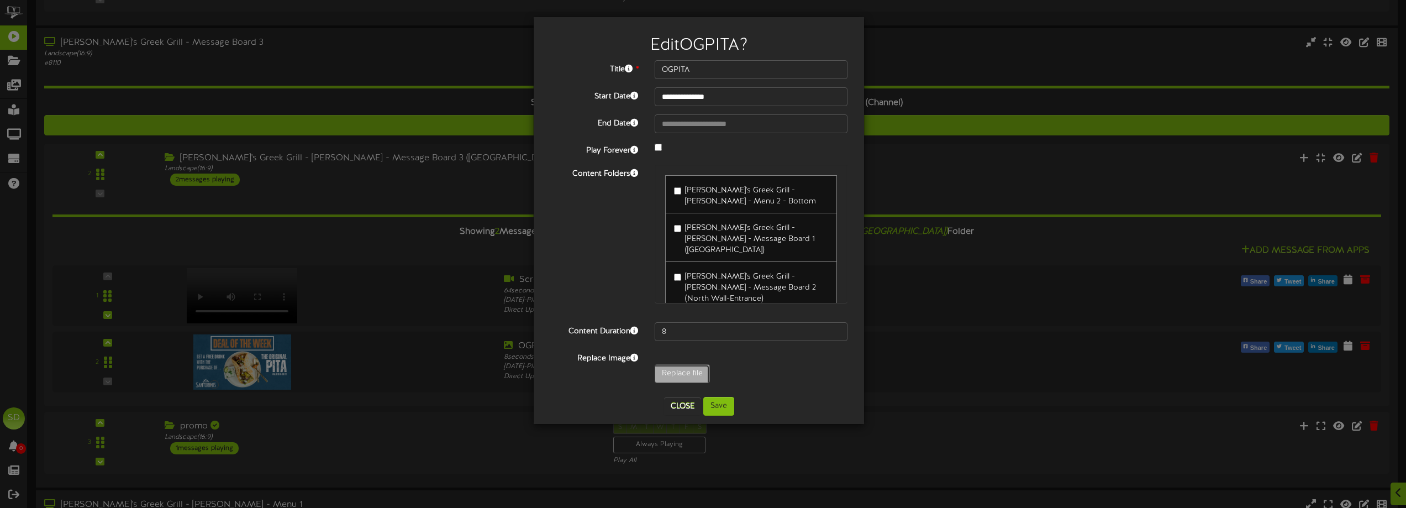
click at [669, 369] on input "Replace file" at bounding box center [108, 404] width 1202 height 79
type input "**********"
type input "Zeus5"
click at [710, 402] on button "Save" at bounding box center [718, 406] width 31 height 19
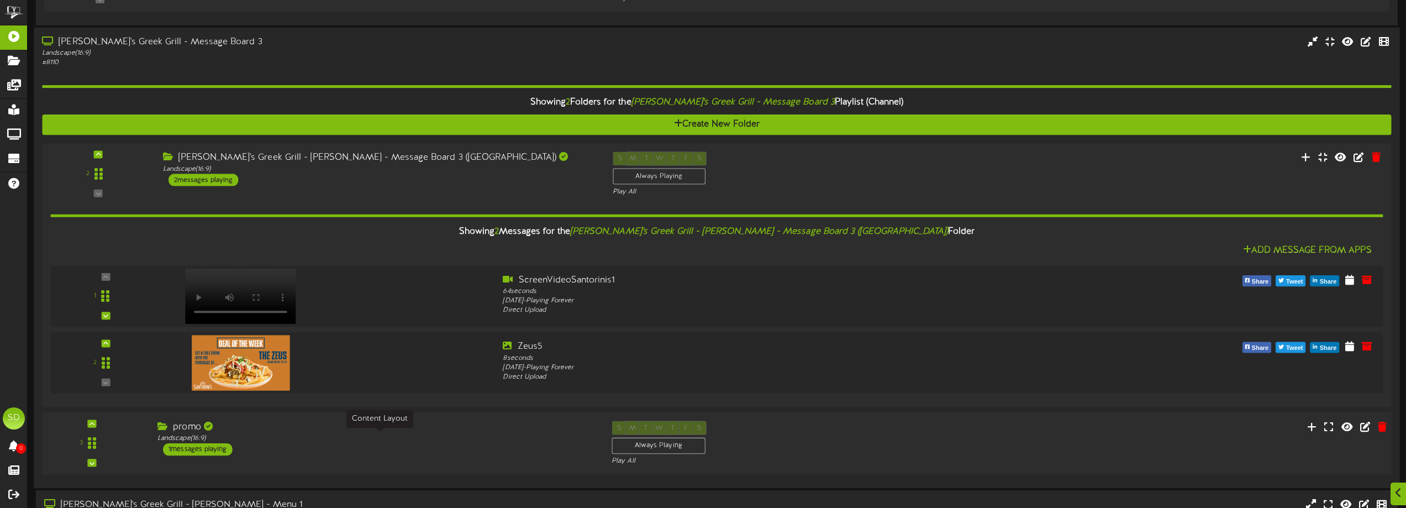
click at [424, 435] on div "Landscape ( 16:9 )" at bounding box center [375, 437] width 437 height 9
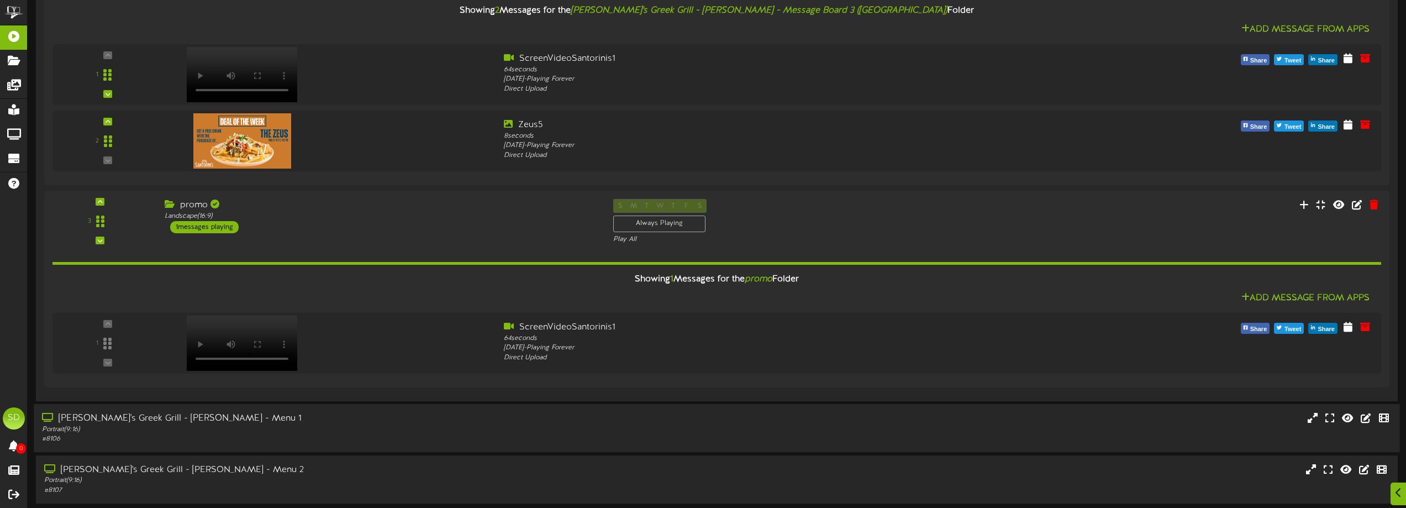
scroll to position [2614, 0]
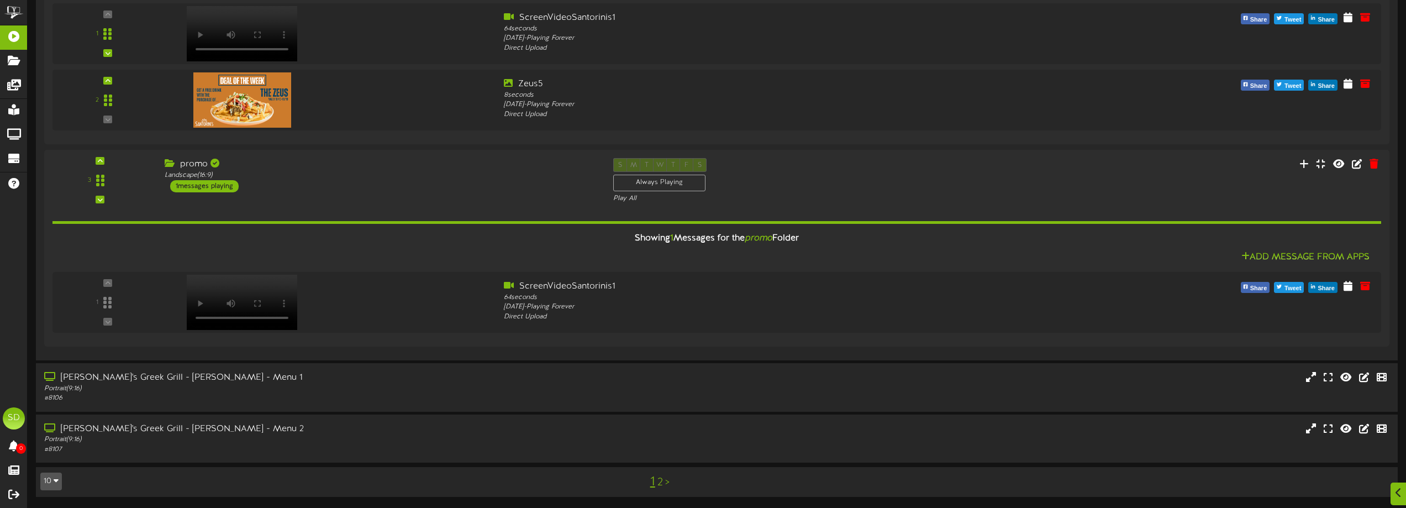
click at [660, 484] on link "2" at bounding box center [660, 482] width 6 height 12
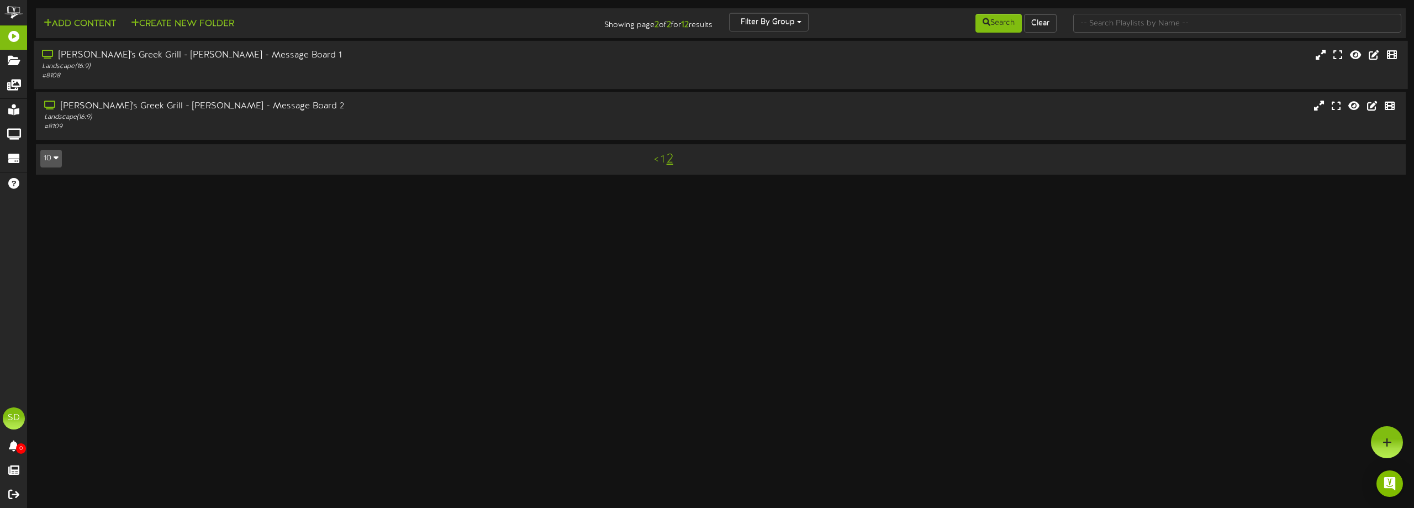
click at [340, 65] on div "Landscape ( 16:9 )" at bounding box center [320, 66] width 556 height 9
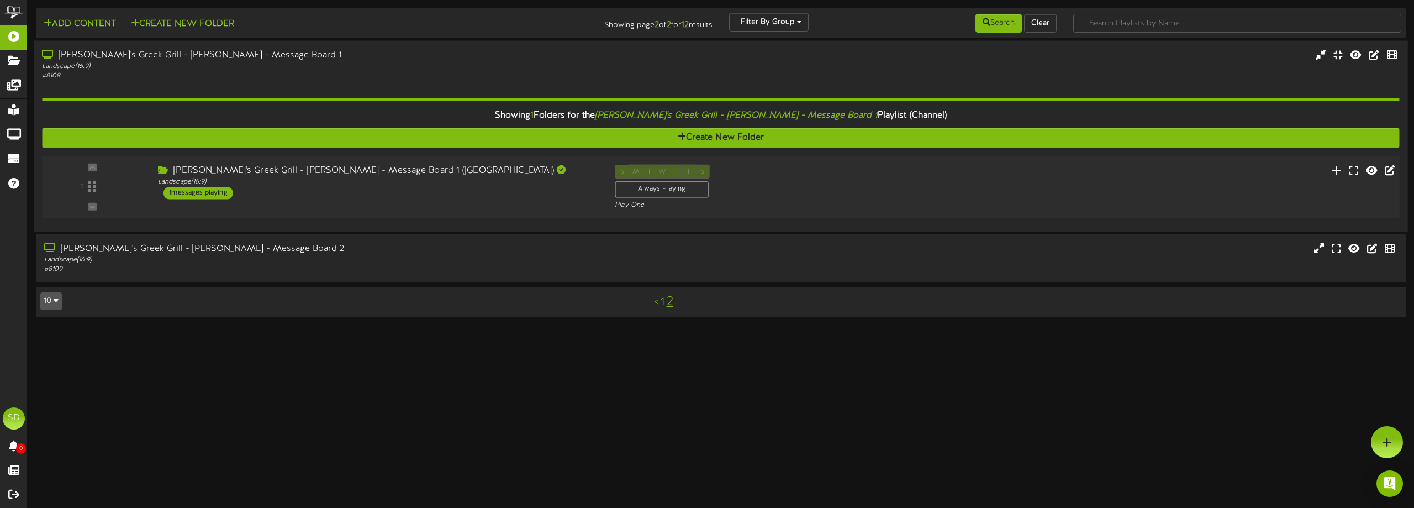
click at [364, 200] on div "1 ( 16:9" at bounding box center [720, 187] width 1371 height 45
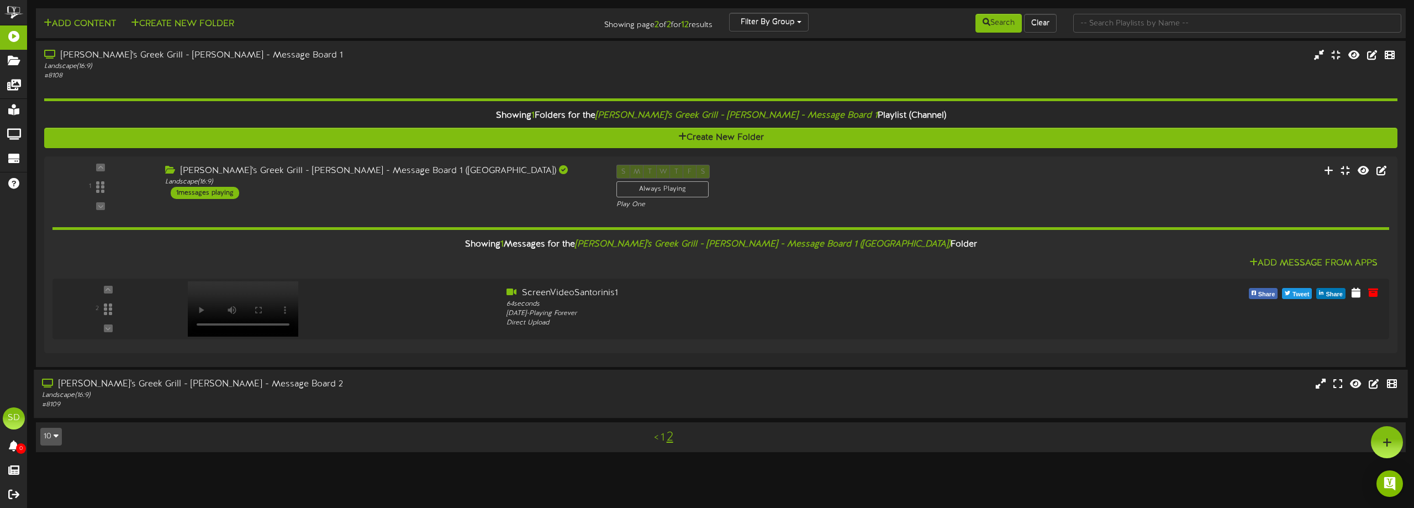
click at [369, 395] on div "Landscape ( 16:9 )" at bounding box center [320, 395] width 556 height 9
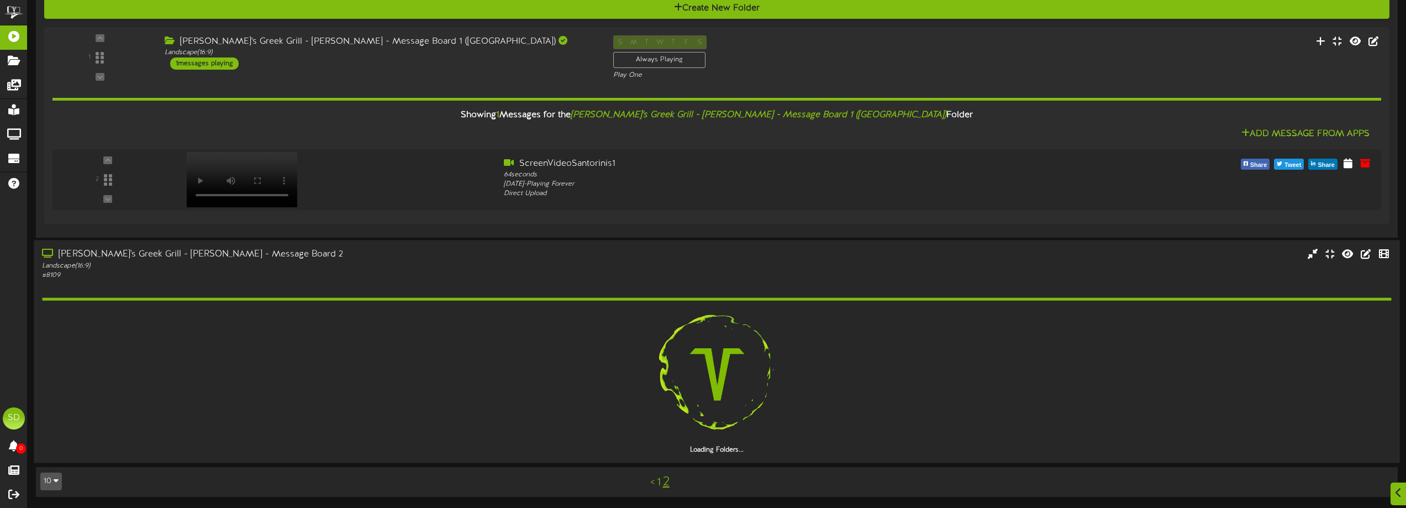
scroll to position [98, 0]
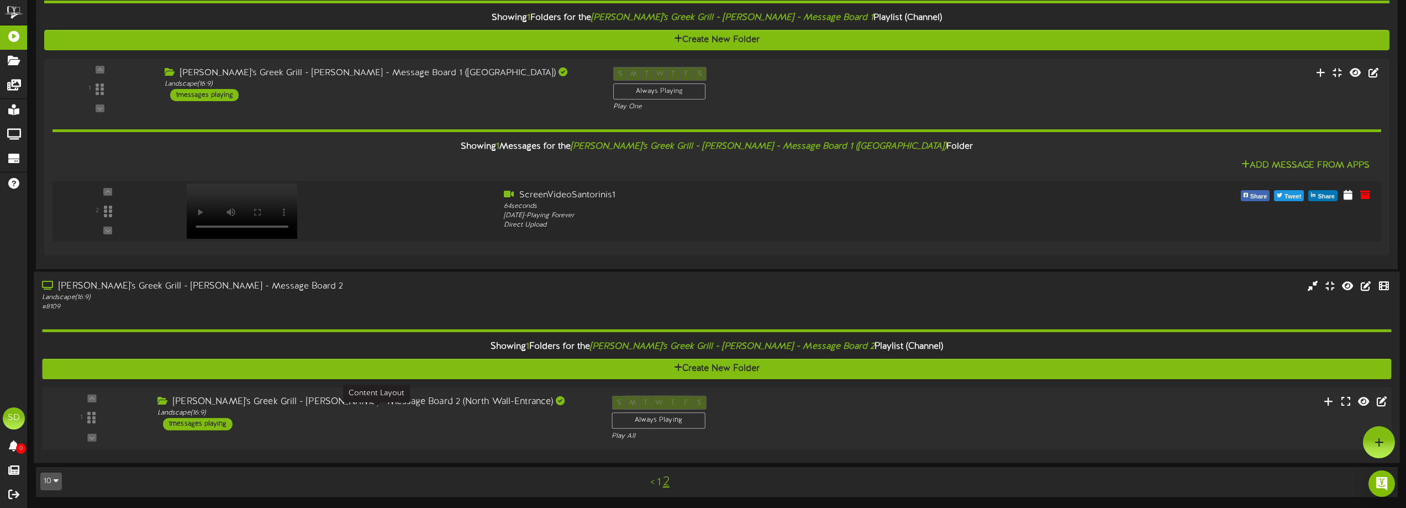
click at [393, 409] on div "Landscape ( 16:9 )" at bounding box center [375, 412] width 437 height 9
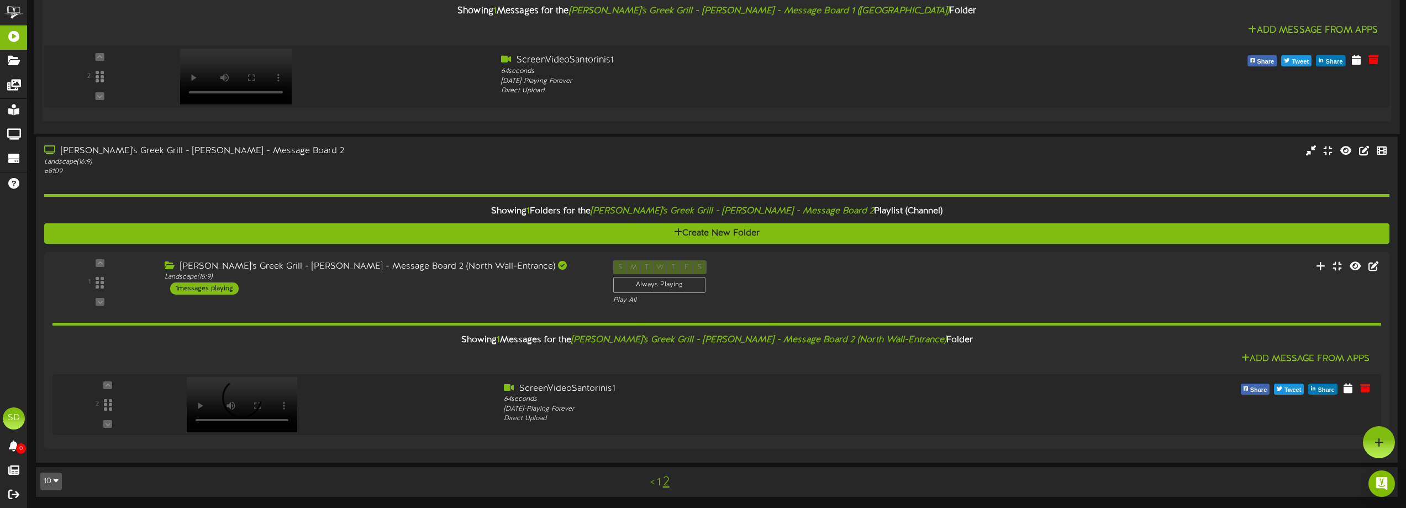
scroll to position [0, 0]
